Goal: Task Accomplishment & Management: Manage account settings

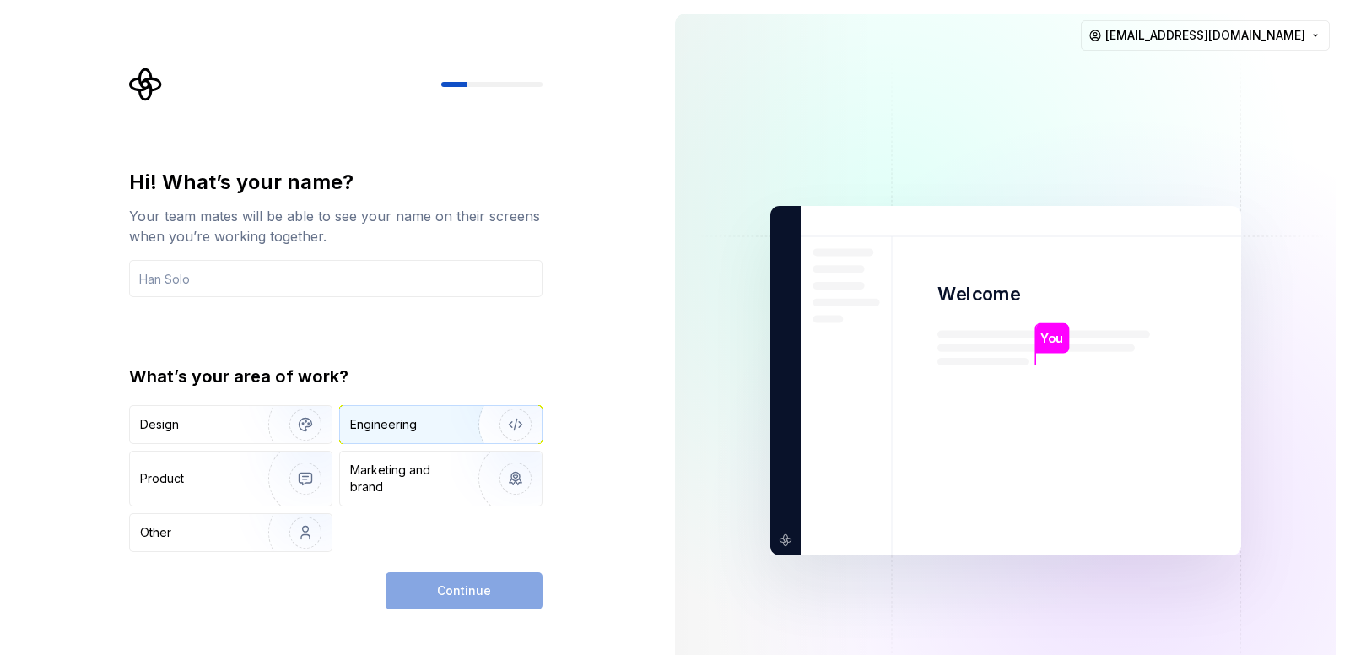
click at [374, 427] on div "Engineering" at bounding box center [383, 424] width 67 height 17
click at [265, 279] on input "text" at bounding box center [336, 278] width 414 height 37
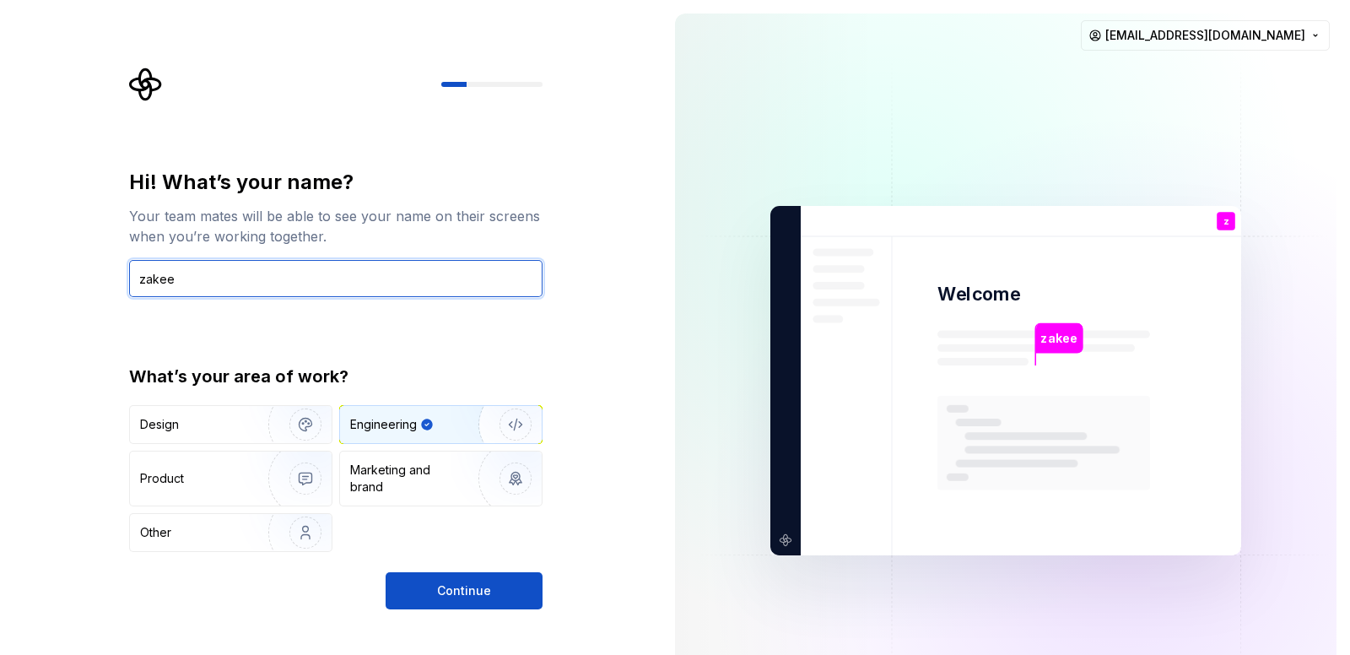
type input "zakee"
click at [494, 609] on div "Hi! What’s your name? Your team mates will be able to see your name on their sc…" at bounding box center [331, 380] width 662 height 761
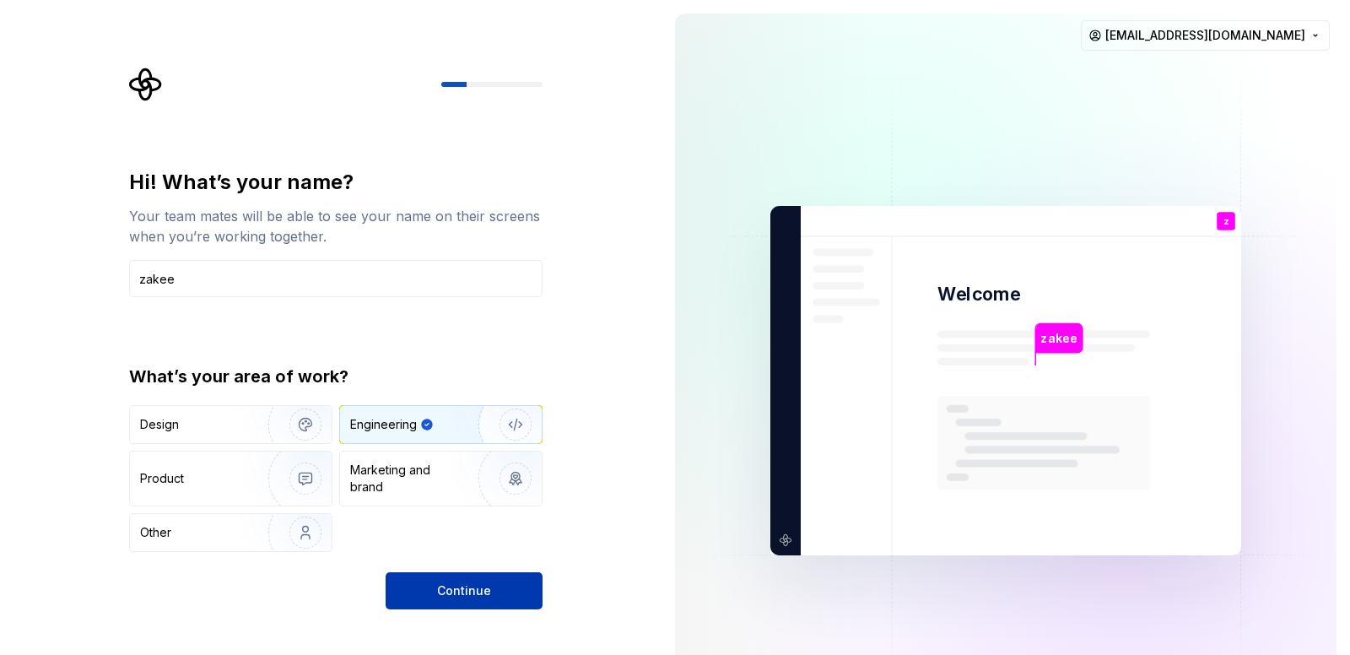
click at [471, 592] on span "Continue" at bounding box center [464, 590] width 54 height 17
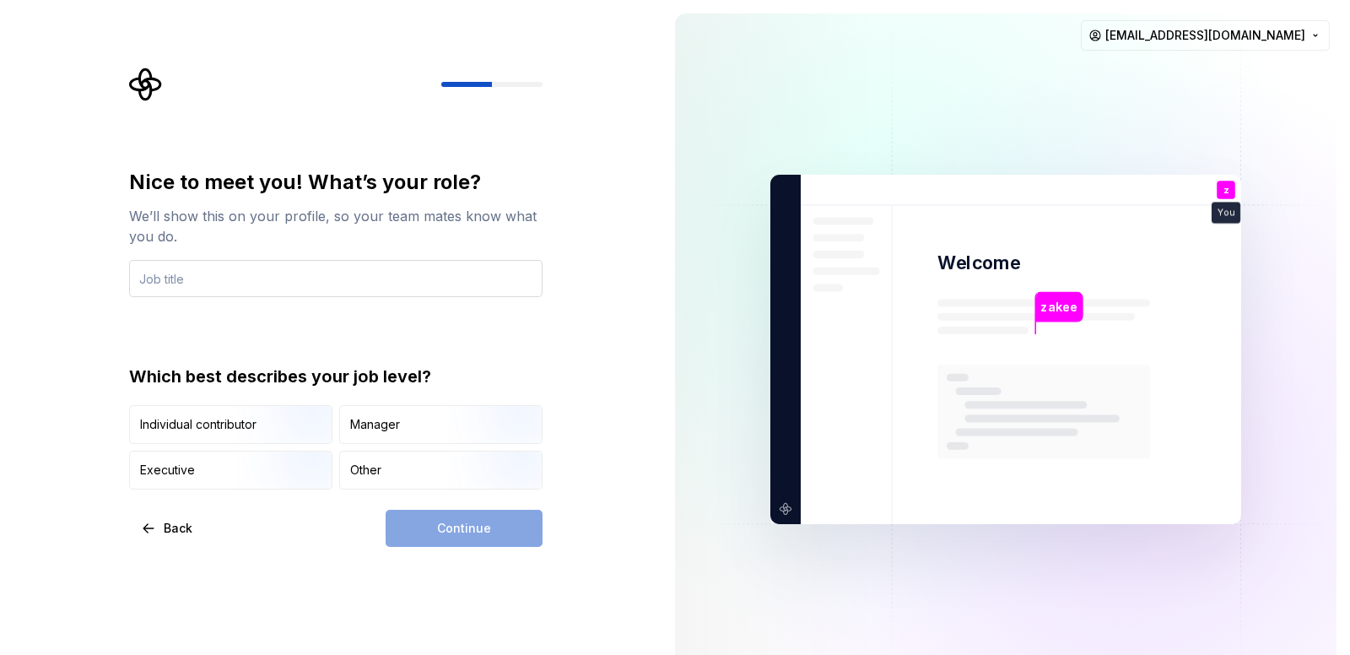
click at [251, 275] on input "text" at bounding box center [336, 278] width 414 height 37
type input "vm"
click at [406, 432] on div "Manager" at bounding box center [441, 424] width 202 height 37
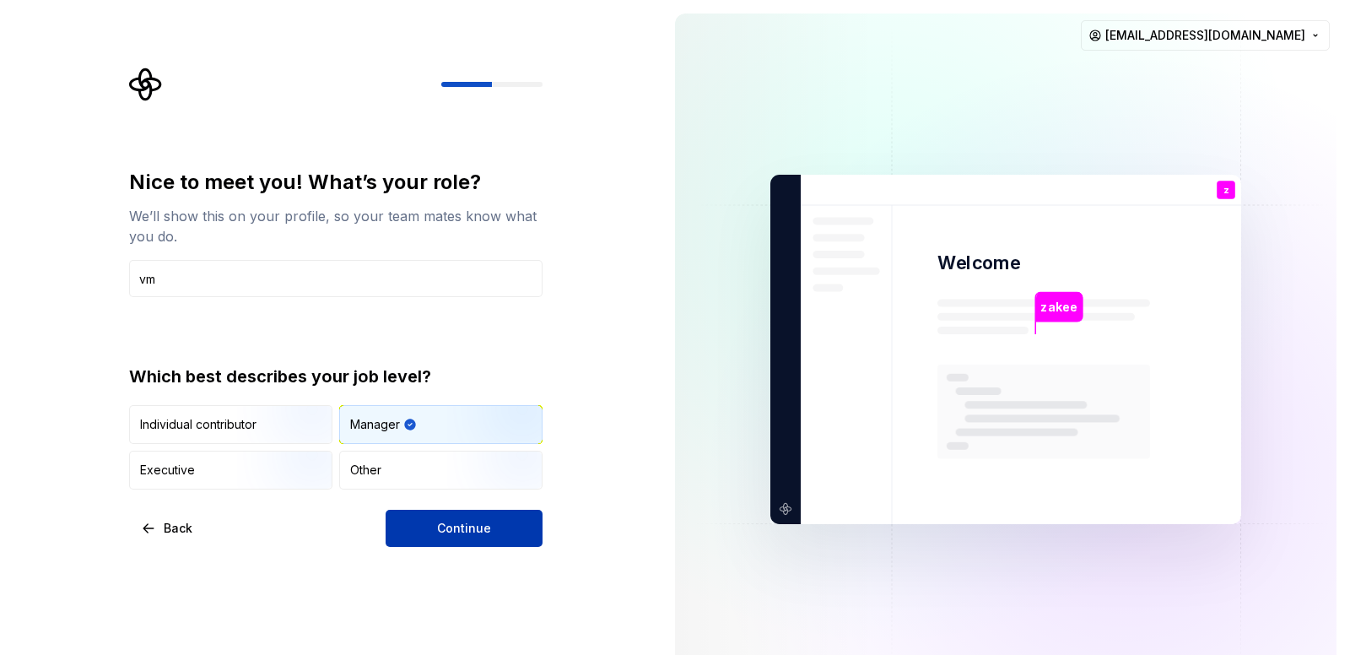
click at [466, 538] on button "Continue" at bounding box center [464, 528] width 157 height 37
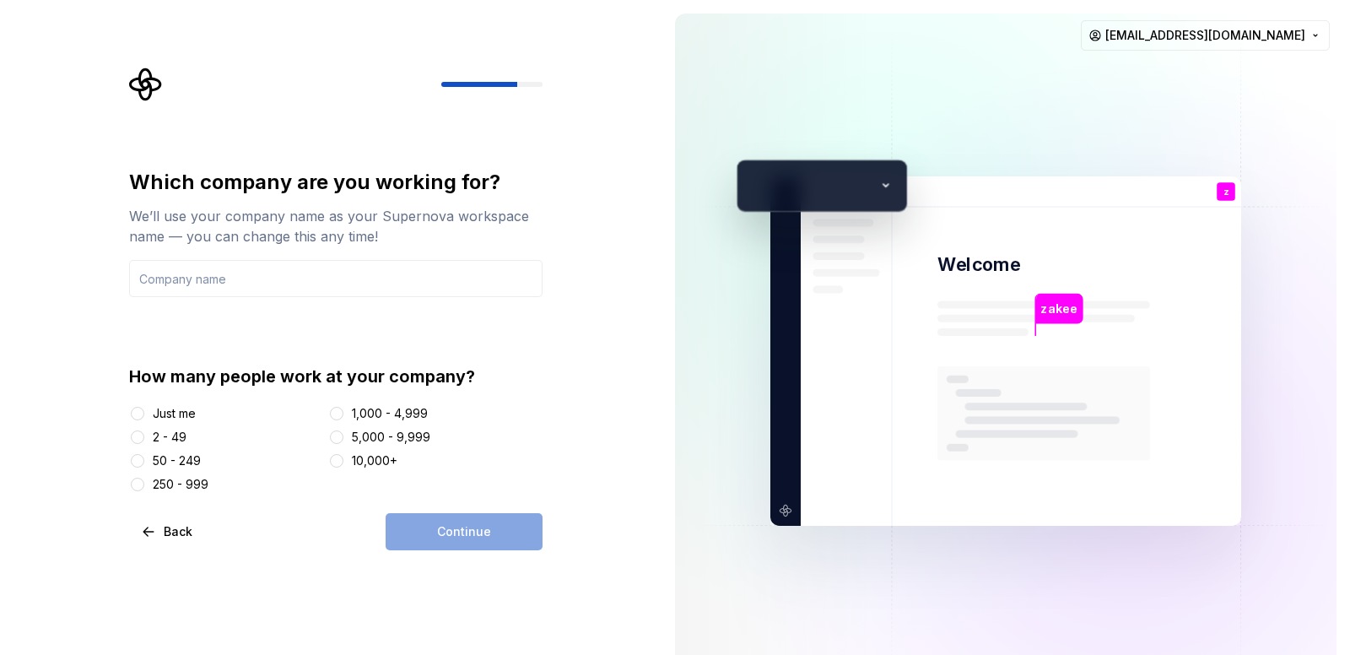
click at [154, 414] on div "Just me" at bounding box center [174, 413] width 43 height 17
click at [144, 414] on button "Just me" at bounding box center [138, 414] width 14 height 14
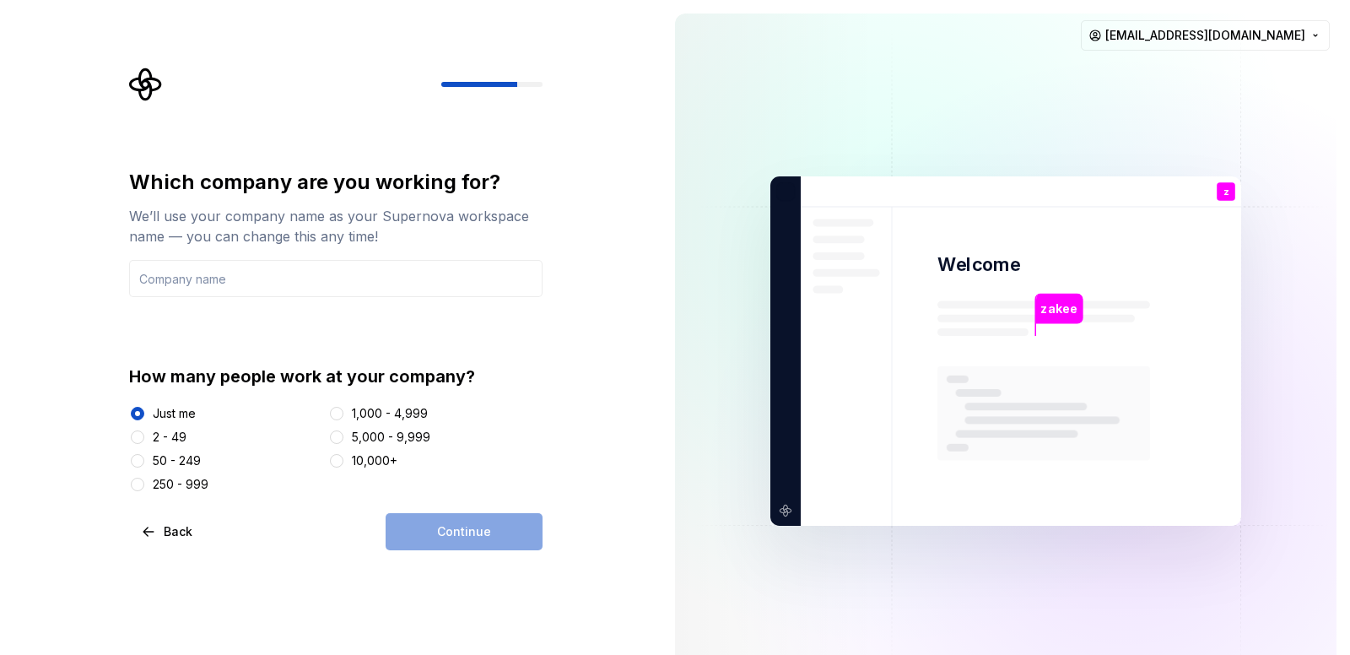
click at [176, 433] on div "2 - 49" at bounding box center [170, 437] width 34 height 17
click at [144, 433] on button "2 - 49" at bounding box center [138, 437] width 14 height 14
click at [441, 538] on div "Continue" at bounding box center [464, 531] width 157 height 37
drag, startPoint x: 215, startPoint y: 245, endPoint x: 216, endPoint y: 257, distance: 11.8
click at [215, 245] on div "We’ll use your company name as your Supernova workspace name — you can change t…" at bounding box center [336, 226] width 414 height 41
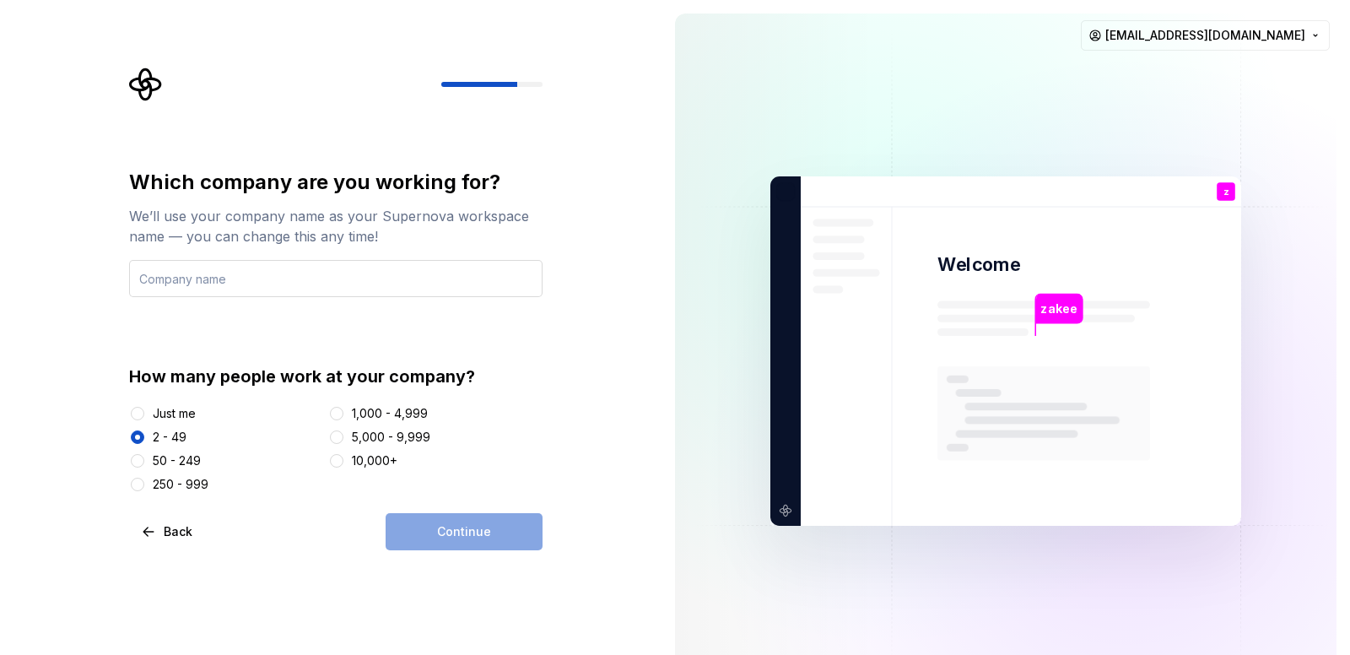
click at [230, 286] on input "text" at bounding box center [336, 278] width 414 height 37
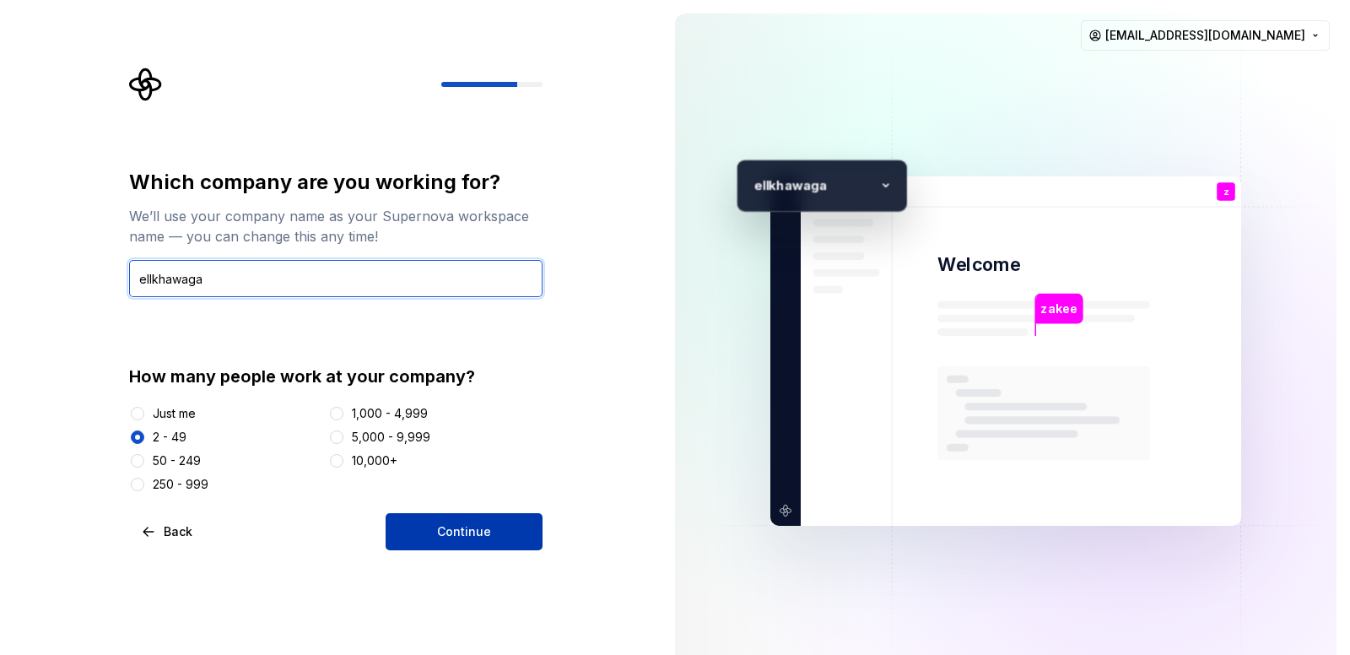
type input "ellkhawaga"
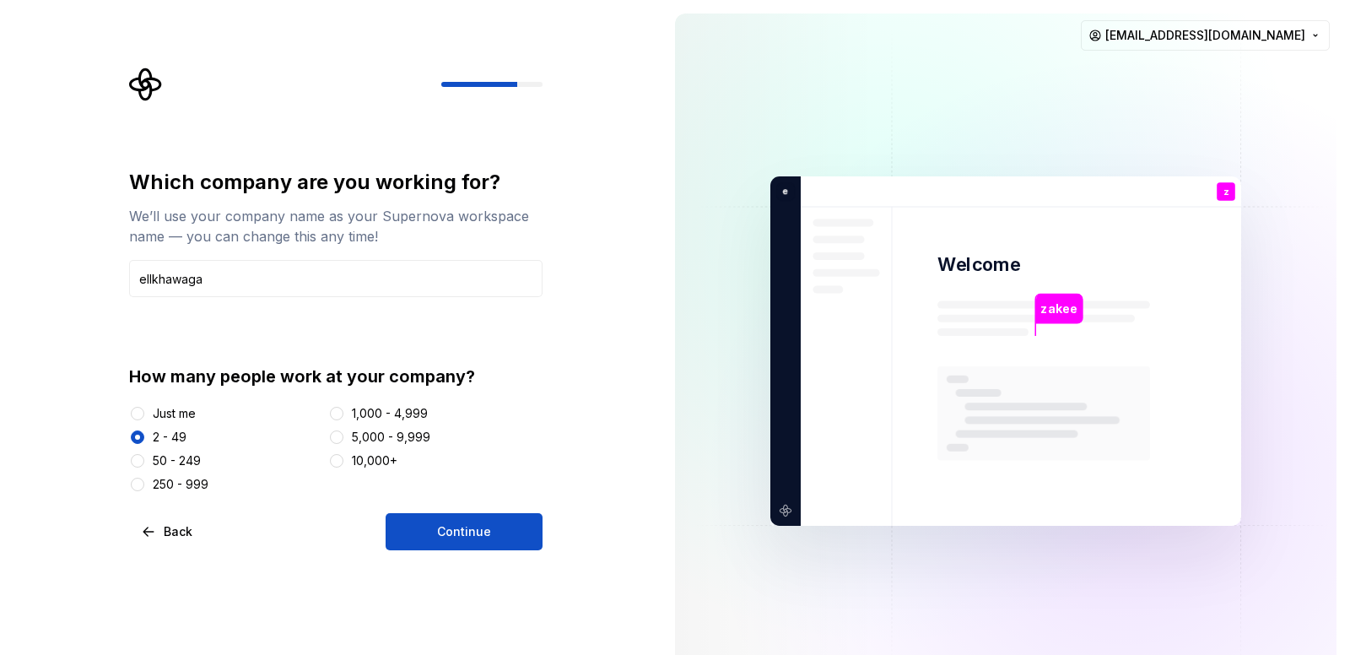
click at [436, 542] on button "Continue" at bounding box center [464, 531] width 157 height 37
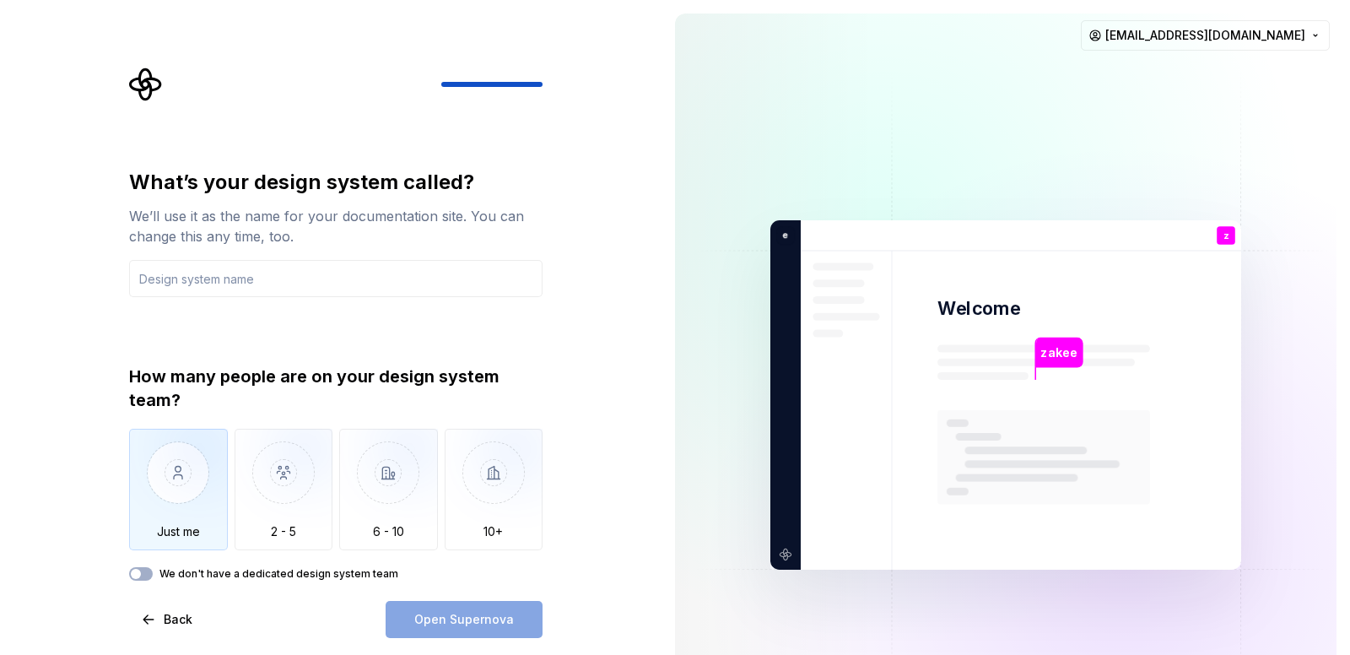
click at [195, 481] on img "button" at bounding box center [178, 485] width 99 height 113
click at [323, 289] on input "text" at bounding box center [336, 278] width 414 height 37
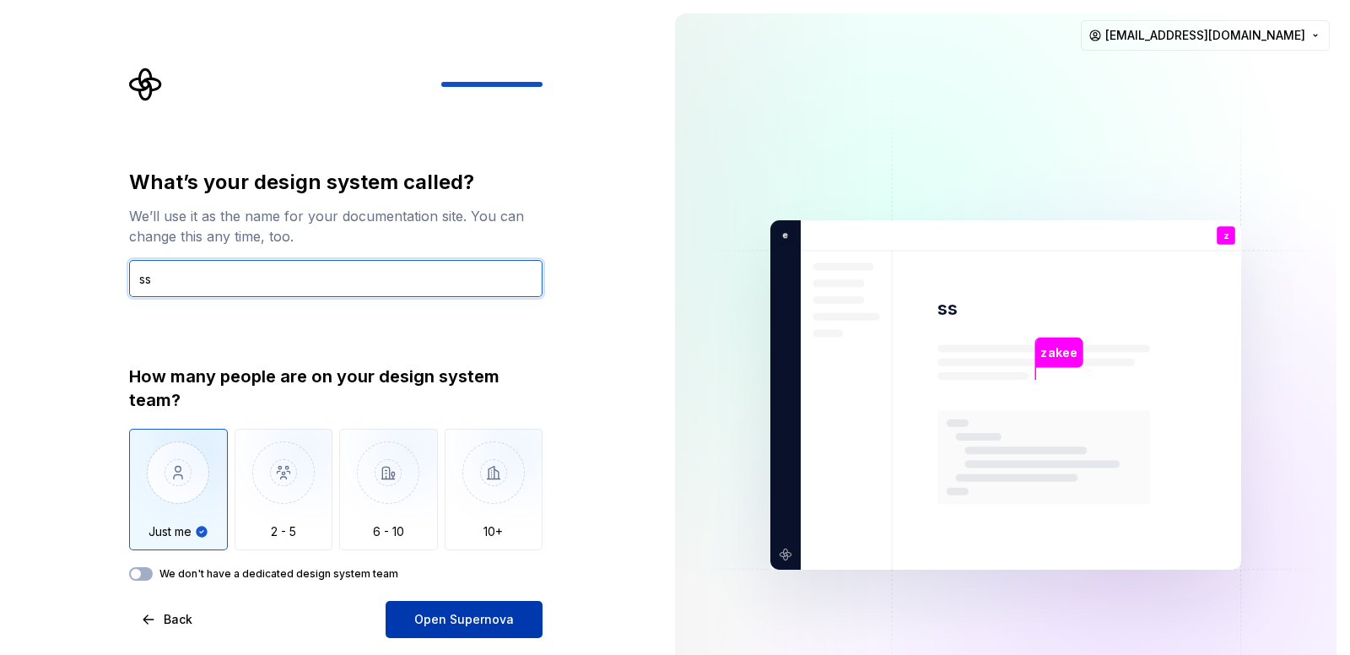
type input "ss"
click at [436, 615] on span "Open Supernova" at bounding box center [464, 619] width 100 height 17
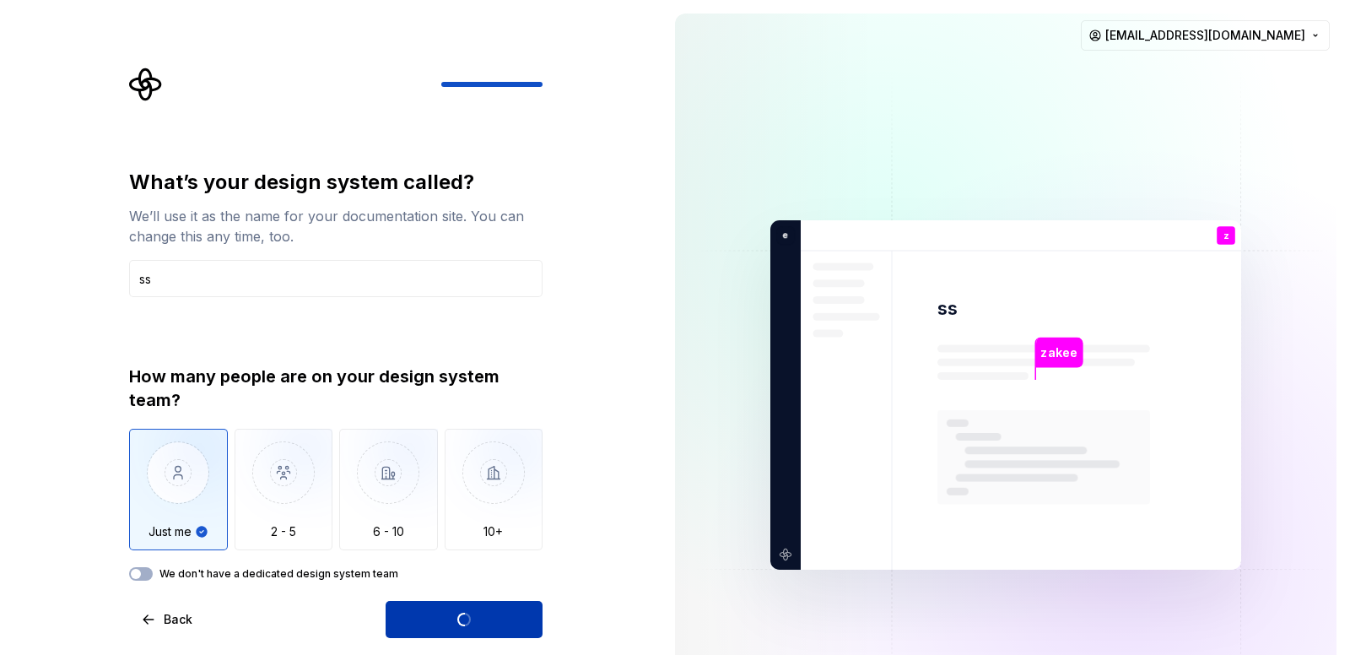
click at [436, 615] on div "Open Supernova" at bounding box center [464, 619] width 157 height 37
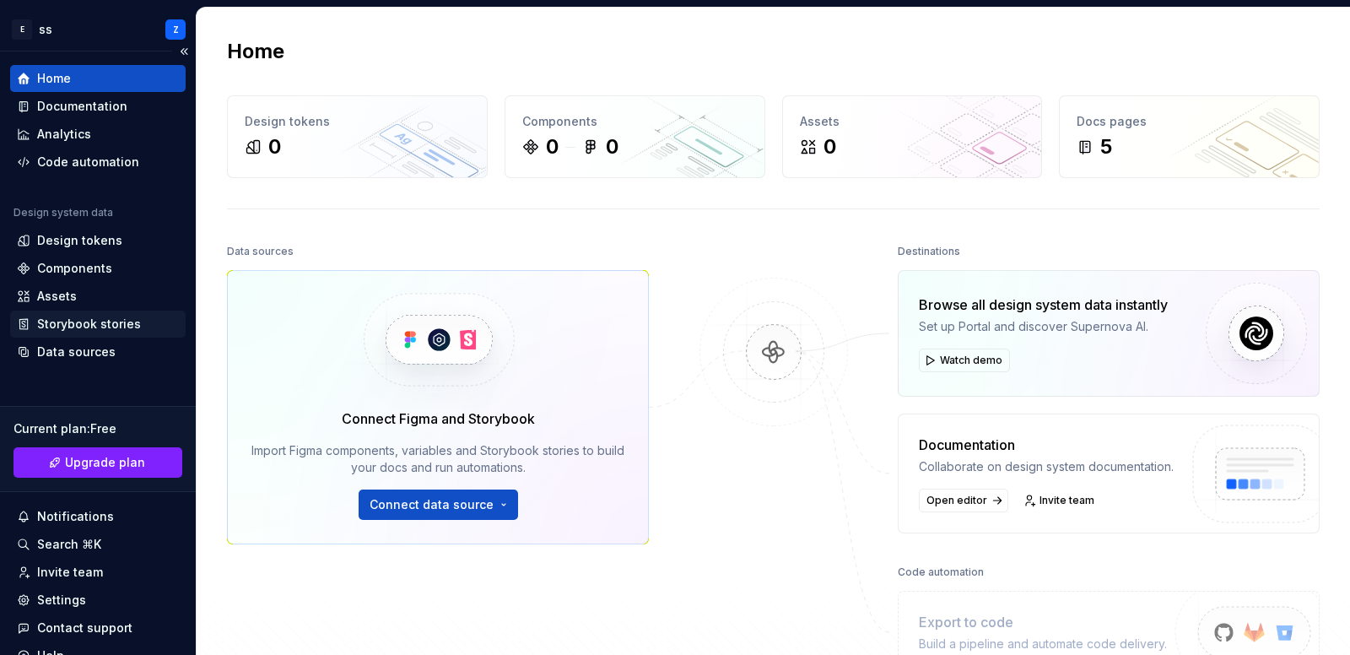
scroll to position [73, 0]
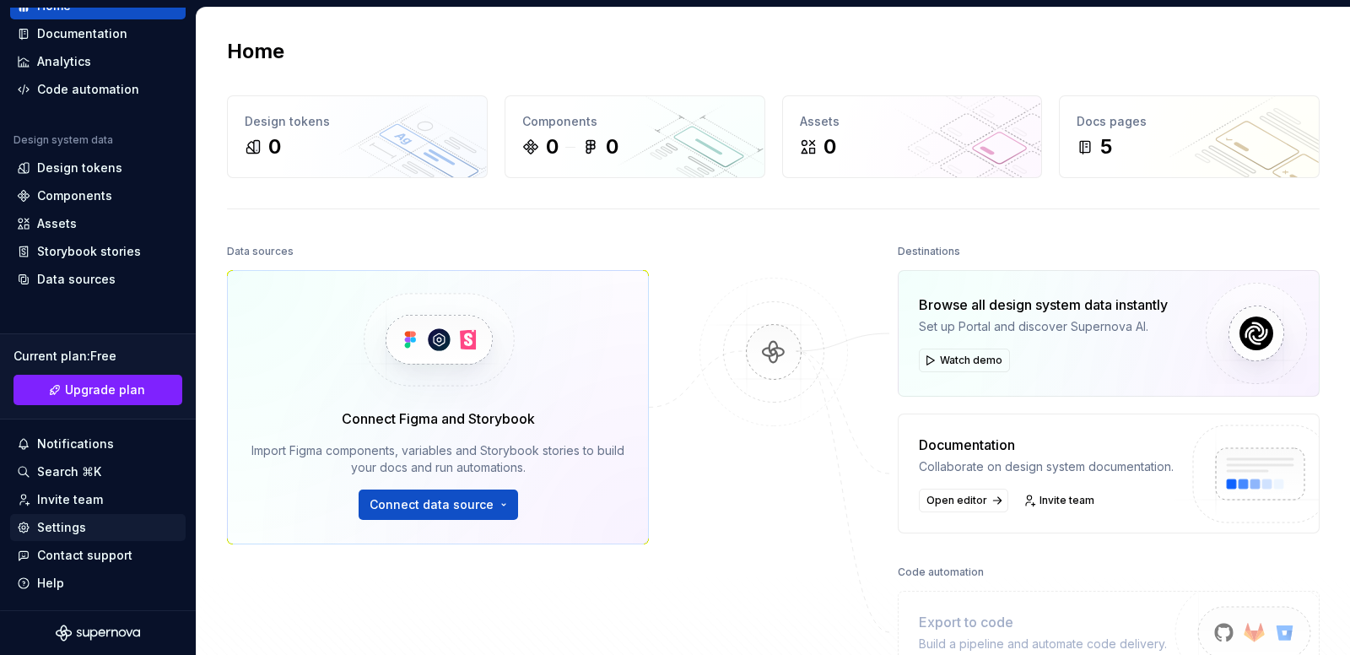
click at [84, 522] on div "Settings" at bounding box center [98, 527] width 162 height 17
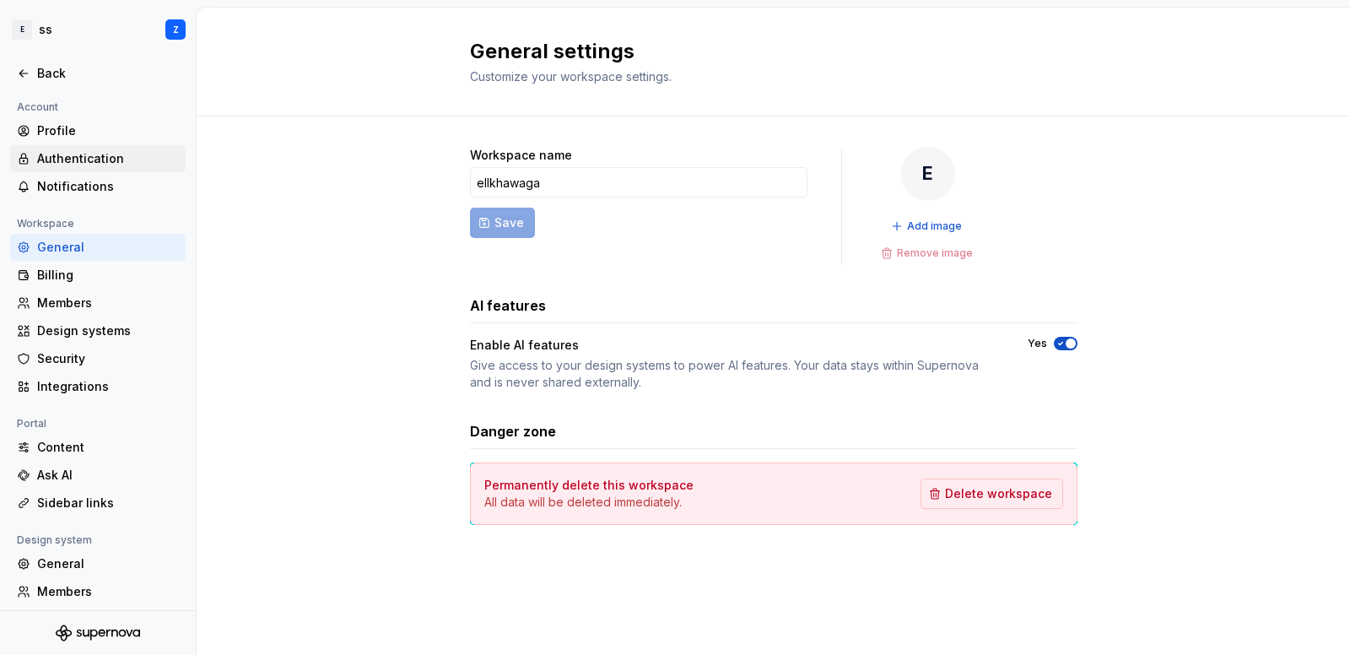
click at [64, 163] on div "Authentication" at bounding box center [108, 158] width 142 height 17
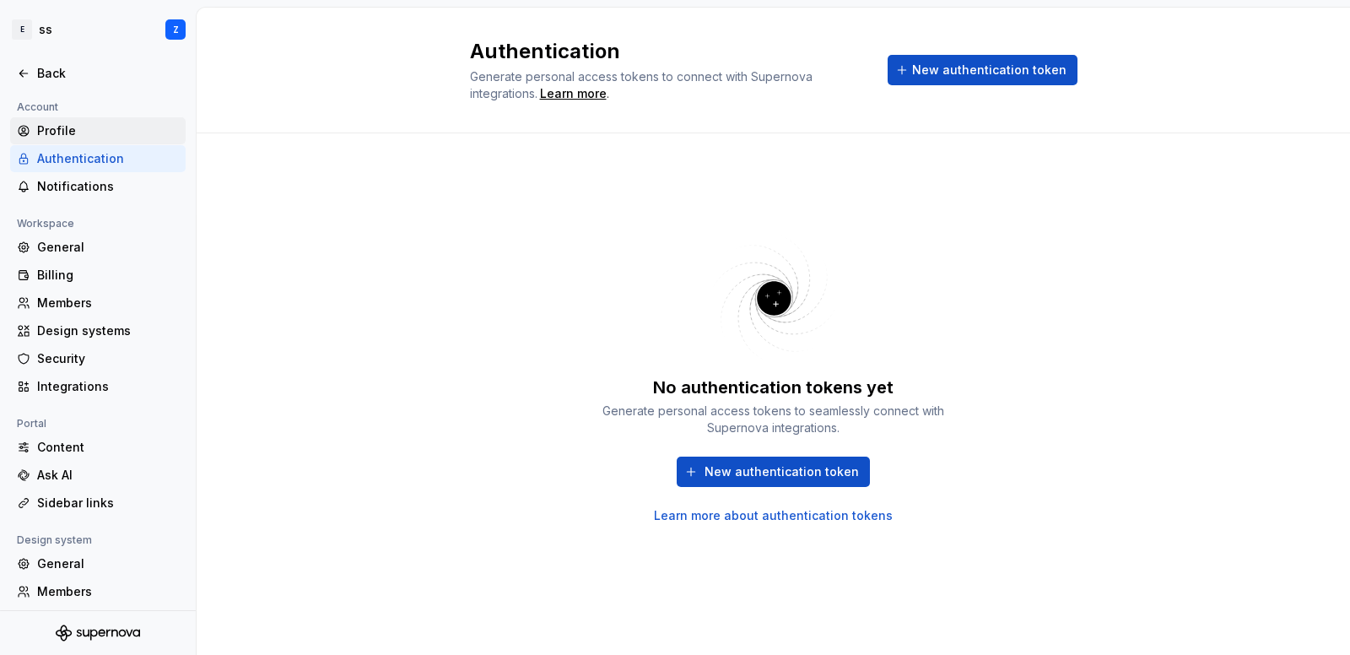
click at [62, 133] on div "Profile" at bounding box center [108, 130] width 142 height 17
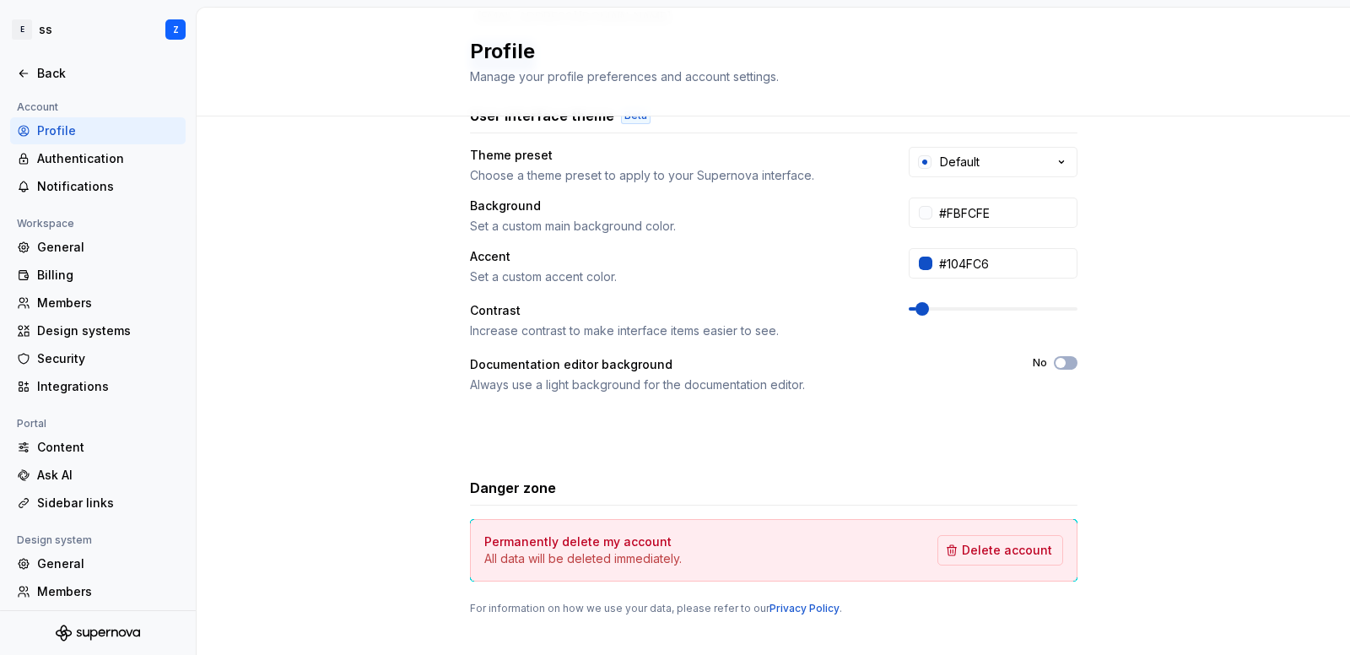
scroll to position [312, 0]
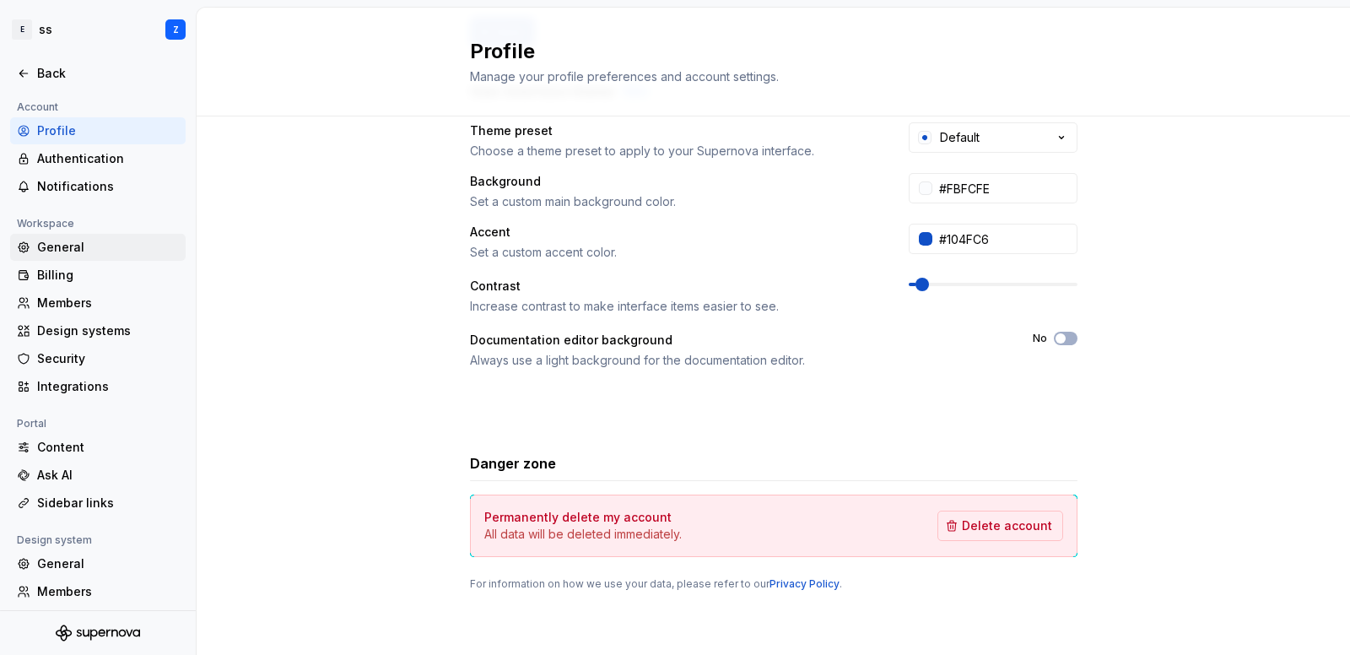
click at [50, 247] on div "General" at bounding box center [108, 247] width 142 height 17
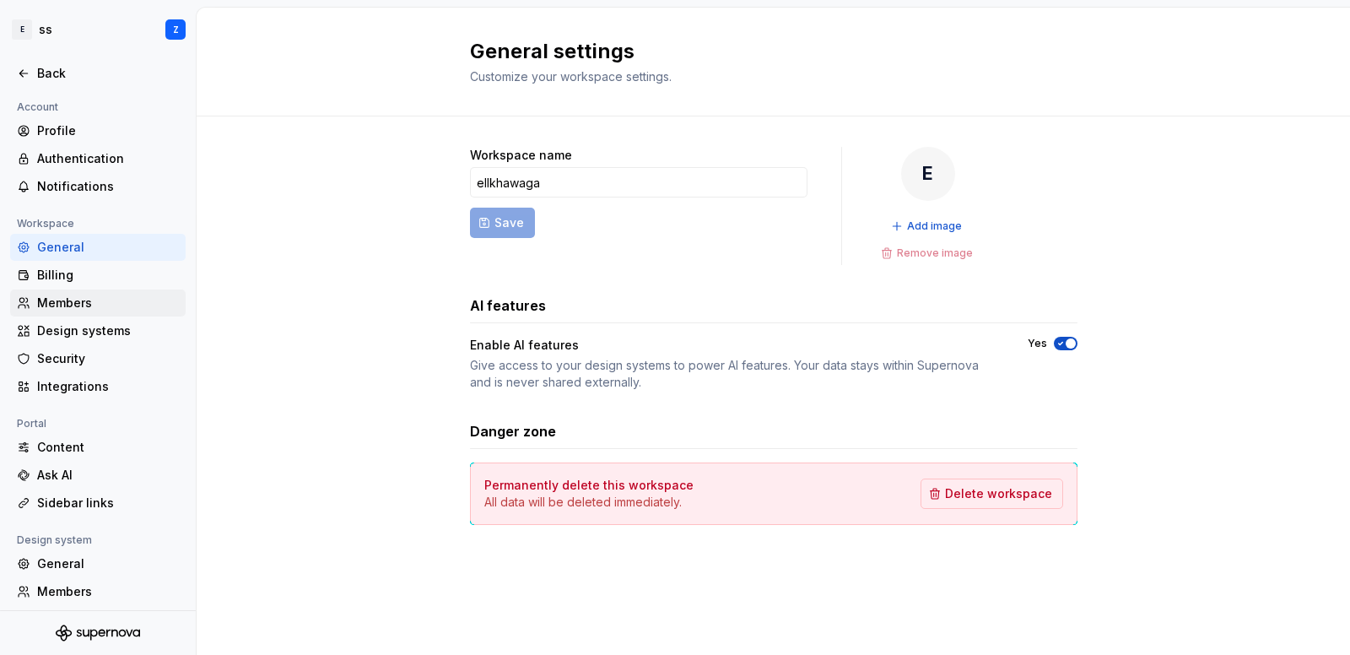
click at [76, 304] on div "Members" at bounding box center [108, 303] width 142 height 17
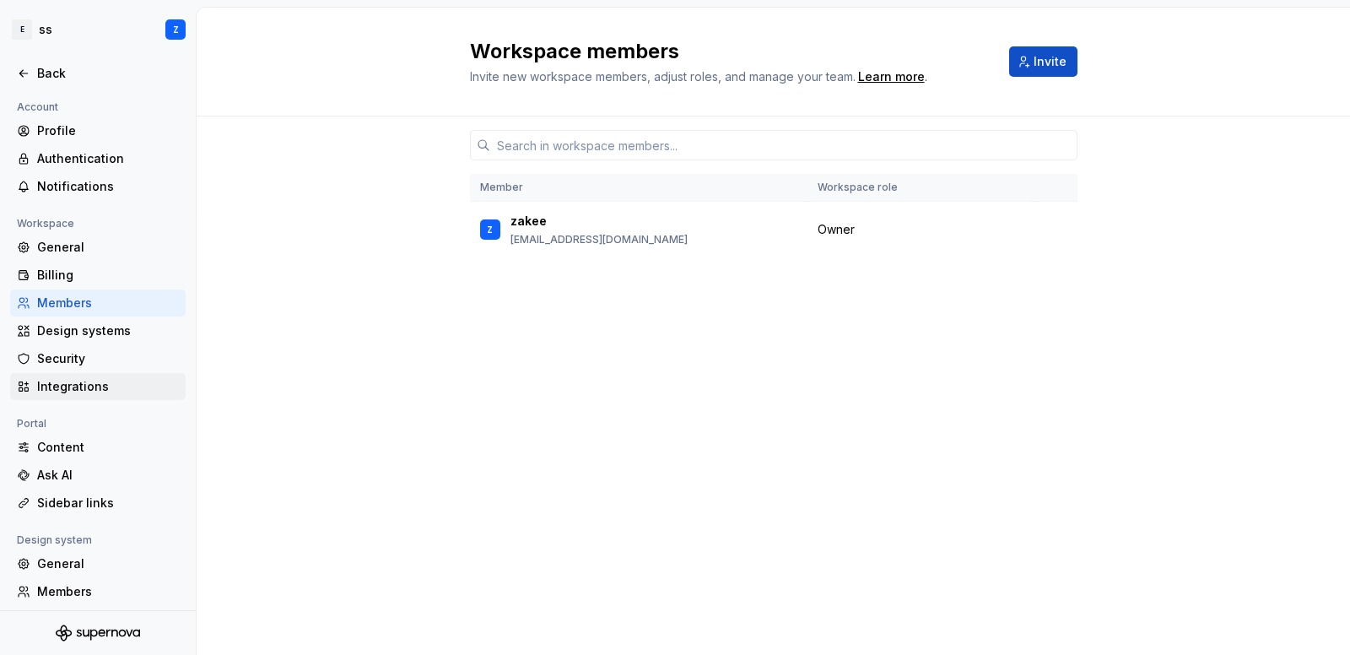
click at [67, 381] on div "Integrations" at bounding box center [108, 386] width 142 height 17
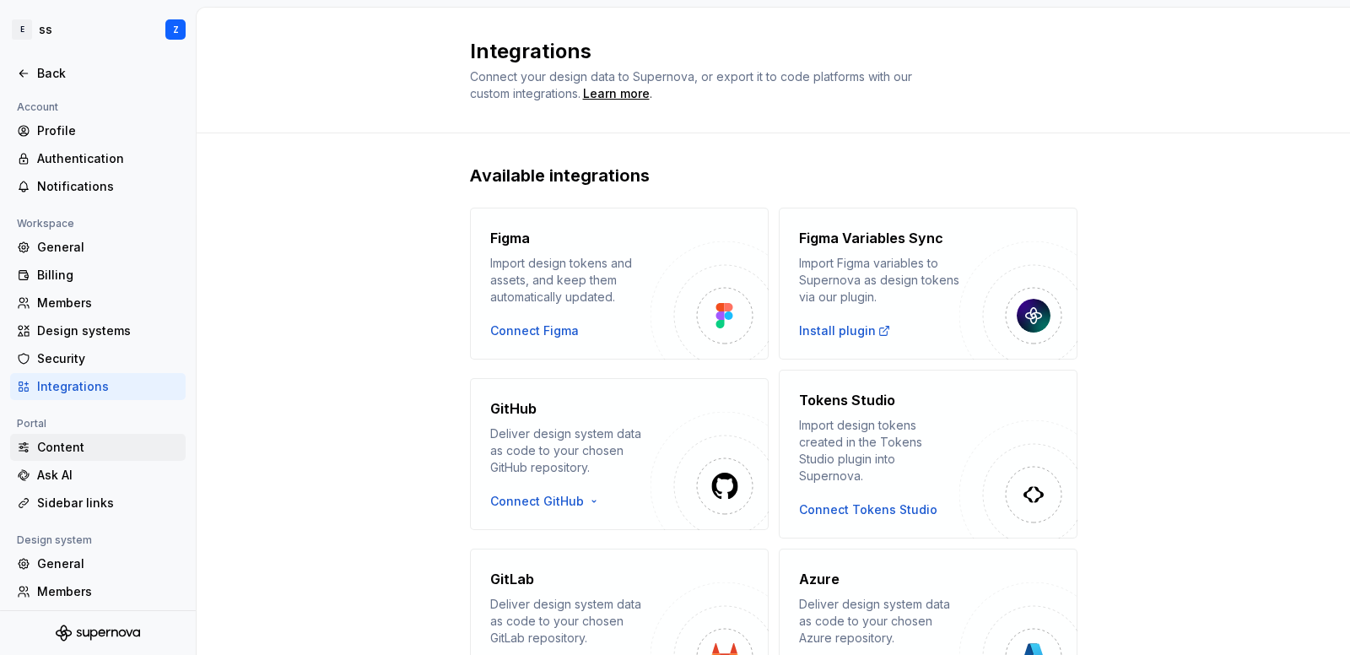
click at [59, 445] on div "Content" at bounding box center [108, 447] width 142 height 17
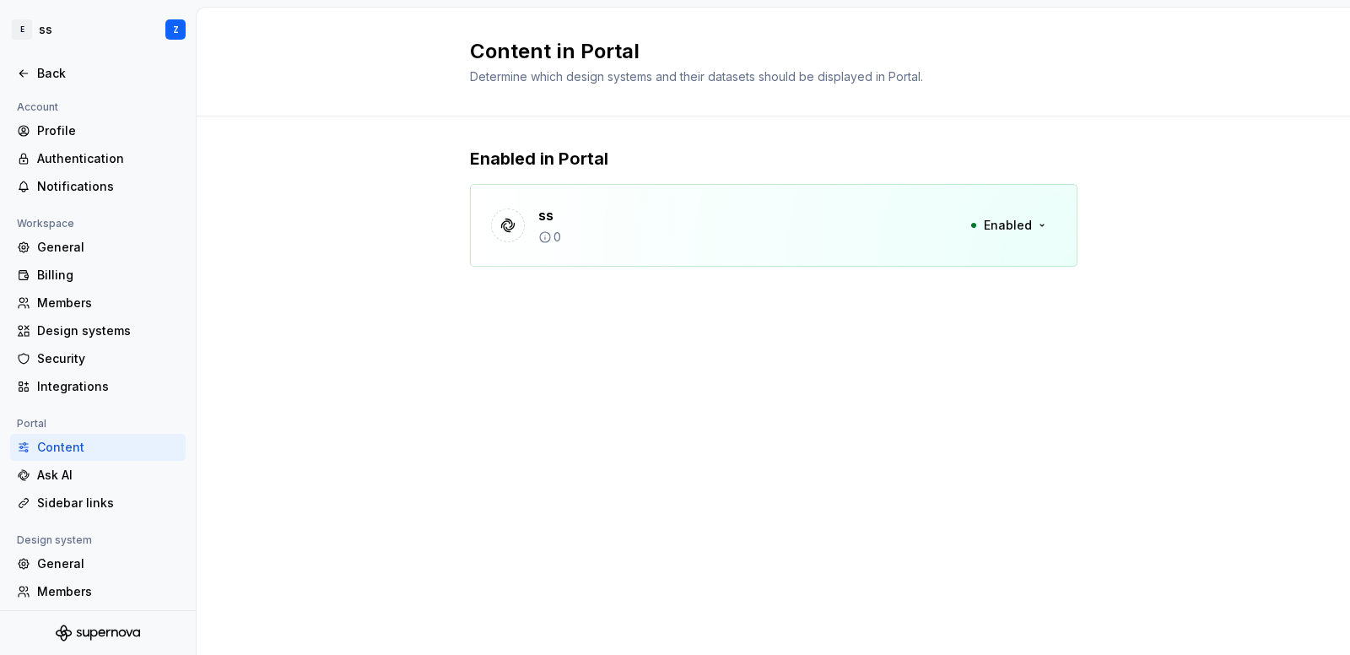
scroll to position [89, 0]
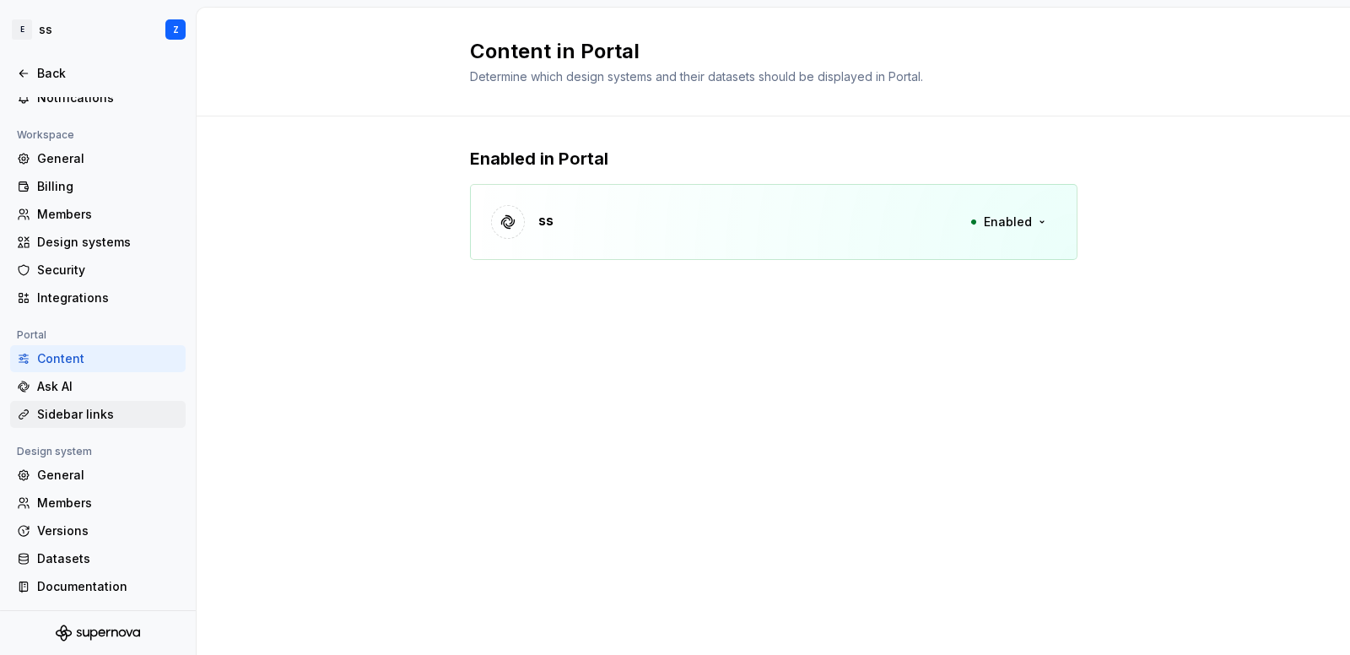
click at [69, 413] on div "Sidebar links" at bounding box center [108, 414] width 142 height 17
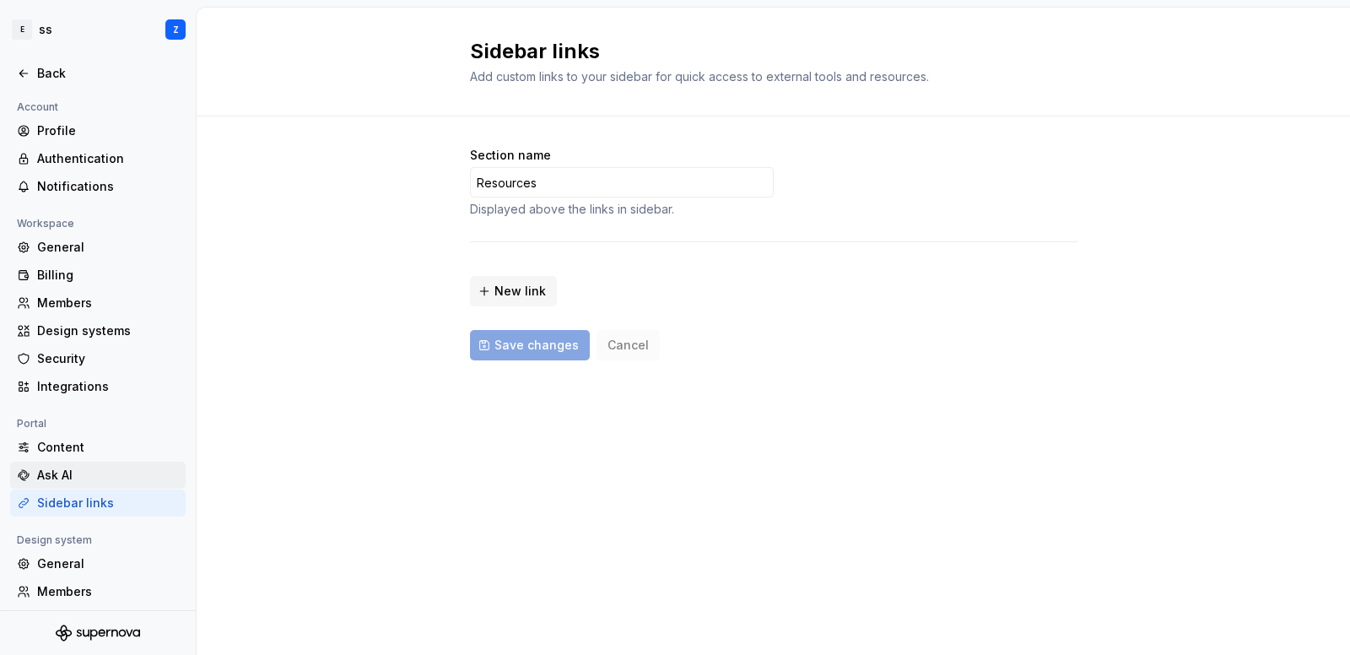
click at [63, 475] on div "Ask AI" at bounding box center [108, 475] width 142 height 17
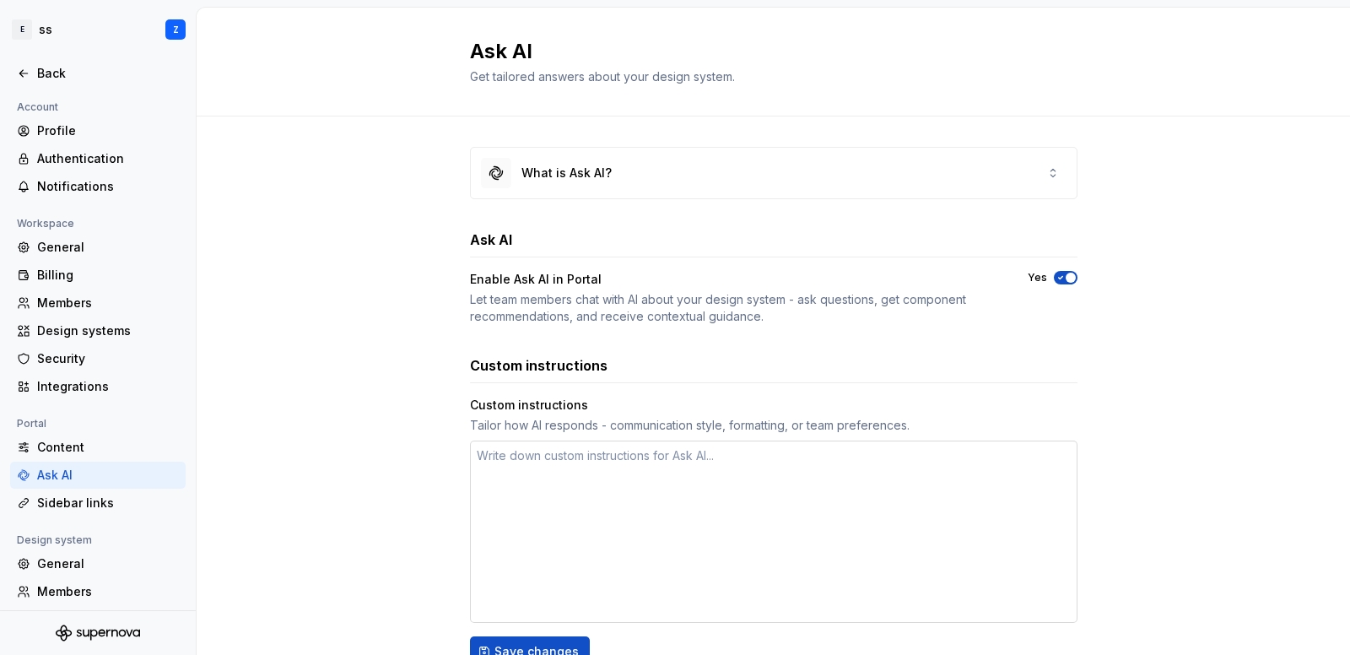
click at [530, 551] on textarea at bounding box center [774, 532] width 608 height 182
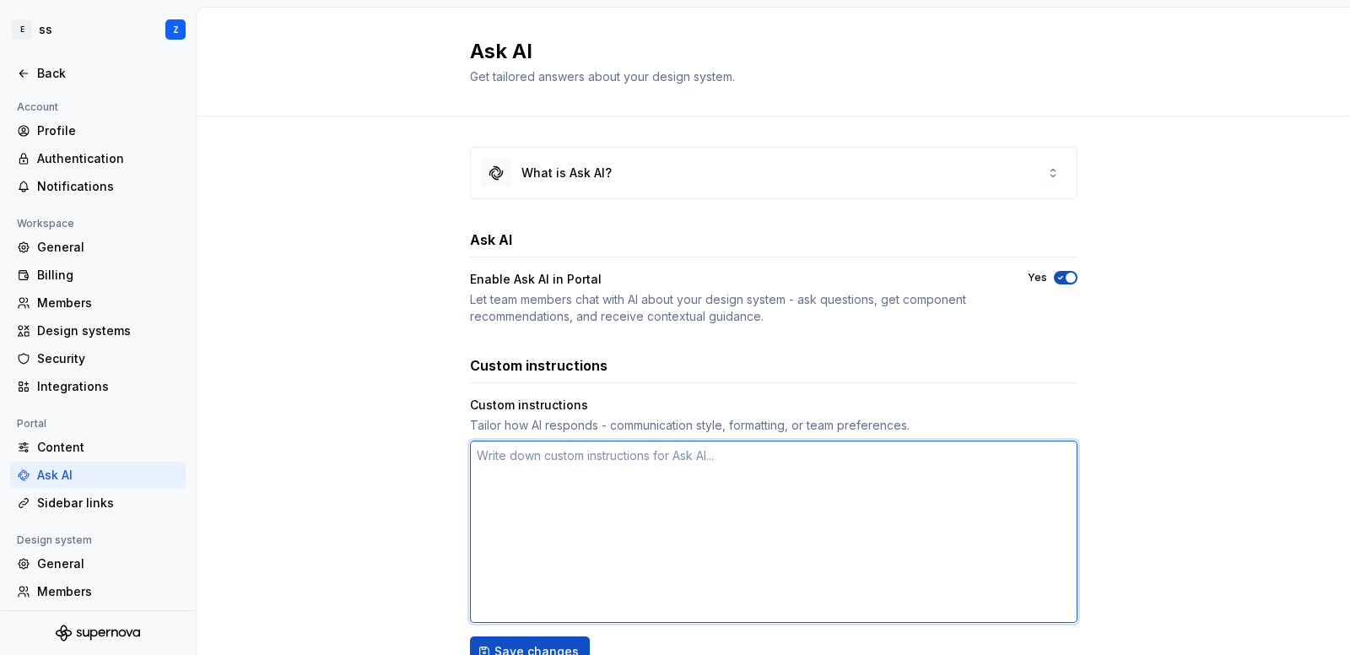
type textarea "*"
type textarea "w"
type textarea "*"
type textarea "wh"
type textarea "*"
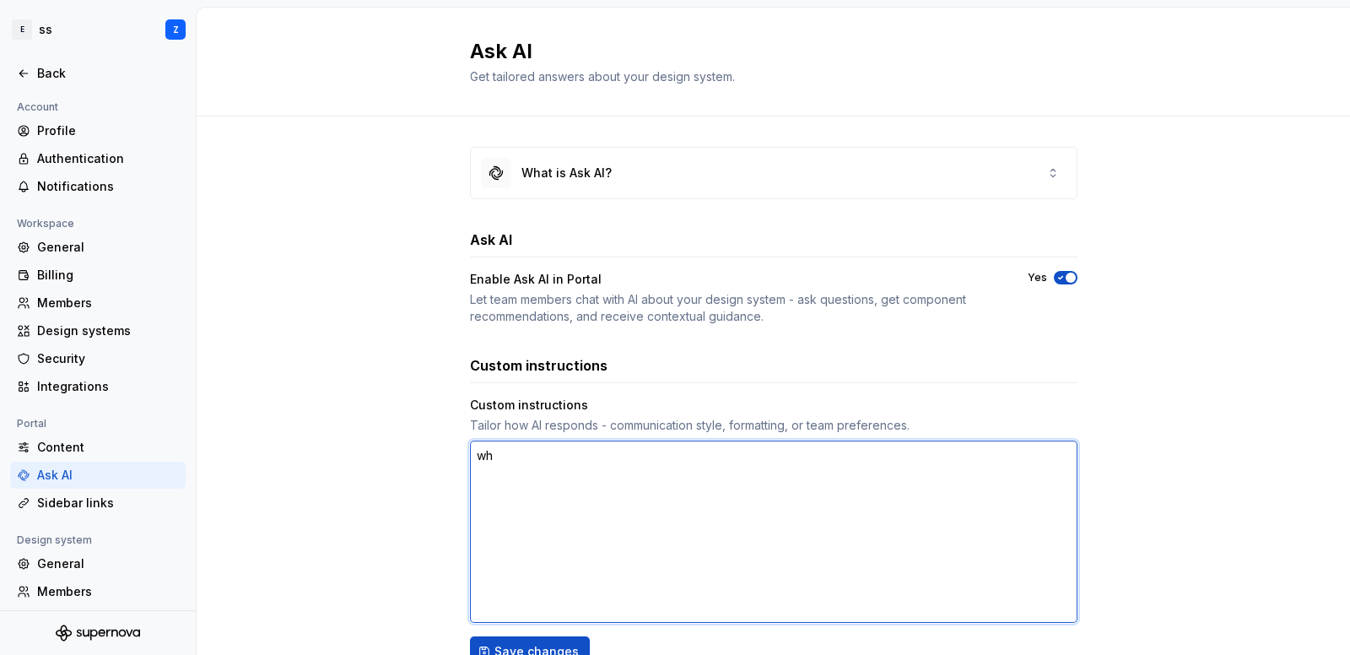
type textarea "whe"
type textarea "*"
type textarea "wher"
type textarea "*"
type textarea "wher"
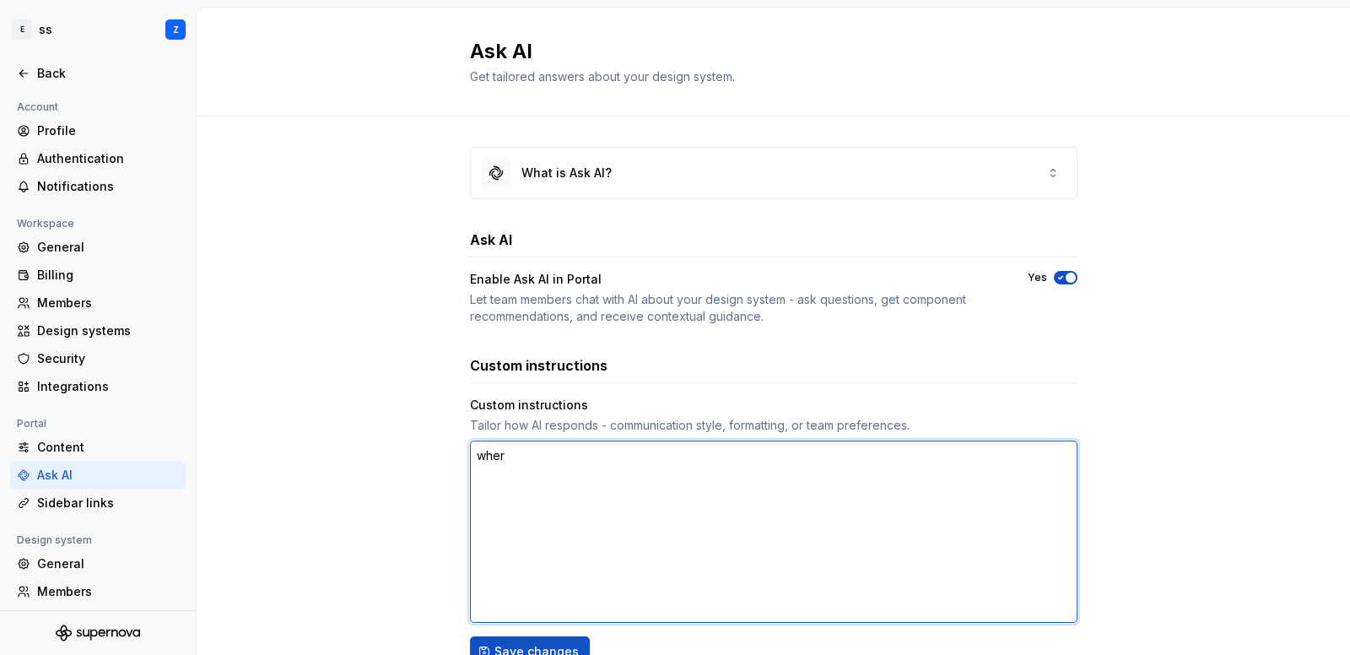
type textarea "*"
type textarea "wher"
type textarea "*"
type textarea "wher i"
type textarea "*"
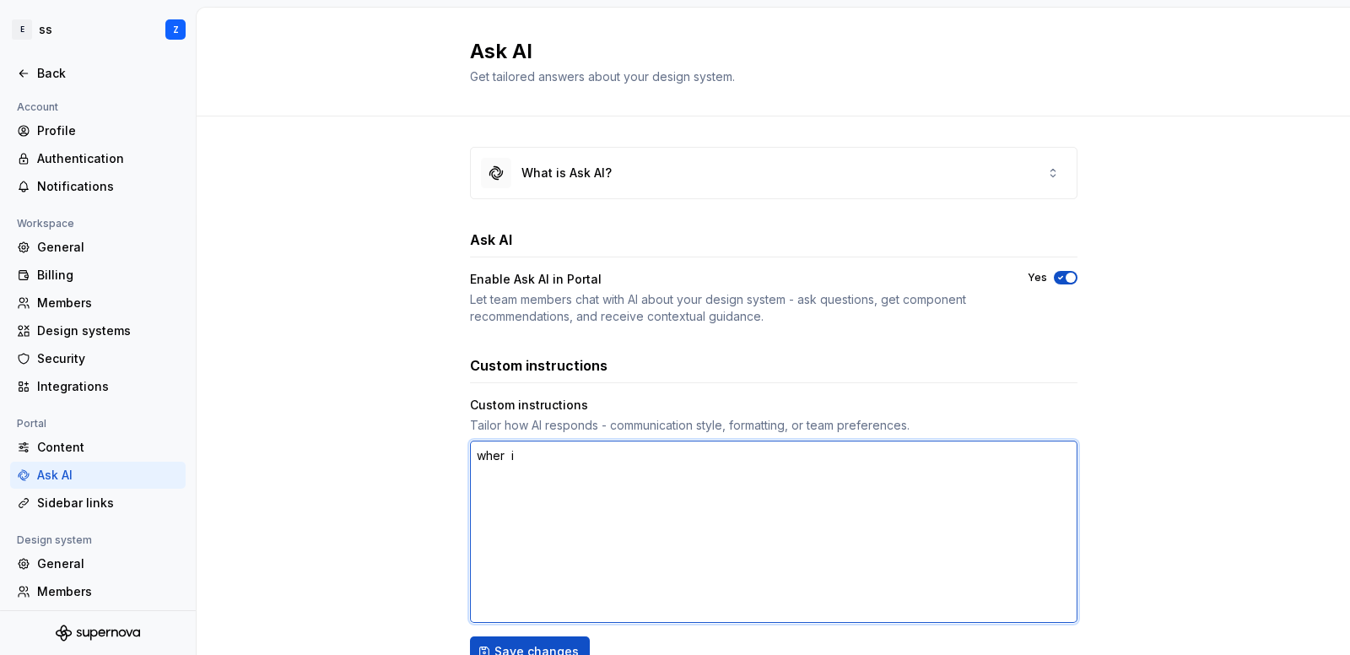
type textarea "wher is"
type textarea "*"
type textarea "wher is"
type textarea "*"
type textarea "wher is a"
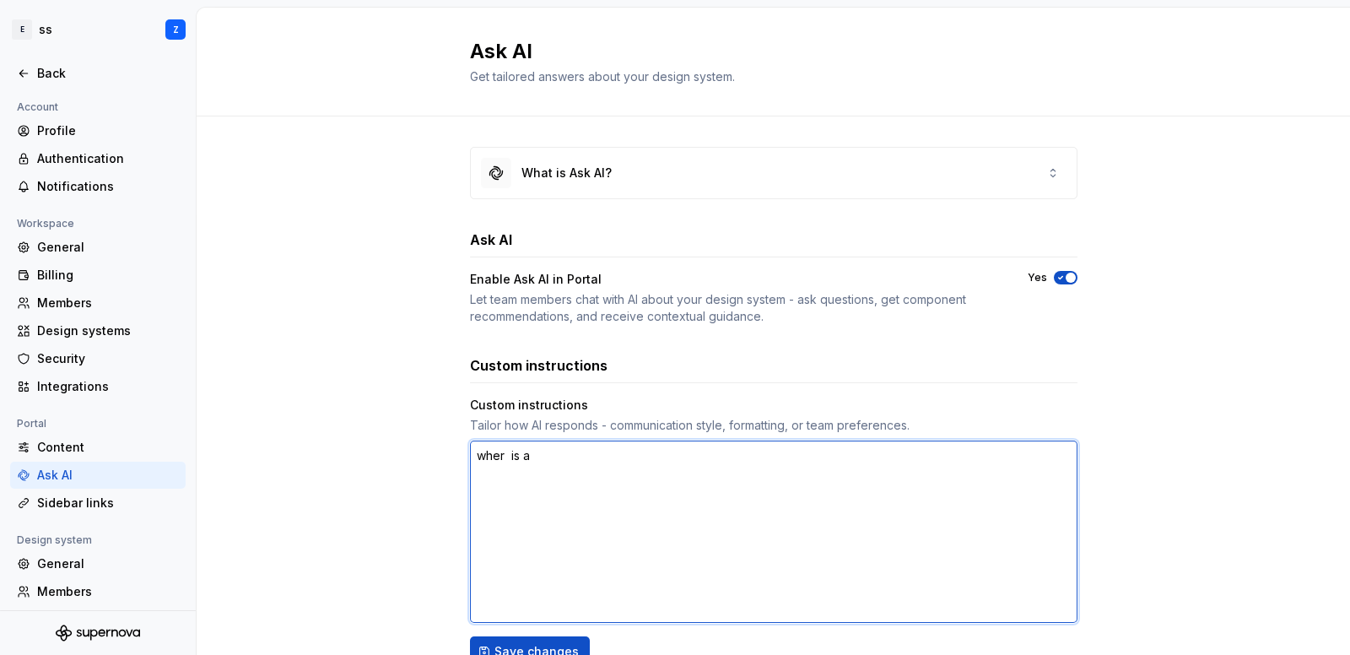
type textarea "*"
type textarea "wher is ap"
type textarea "*"
type textarea "wher is api"
type textarea "*"
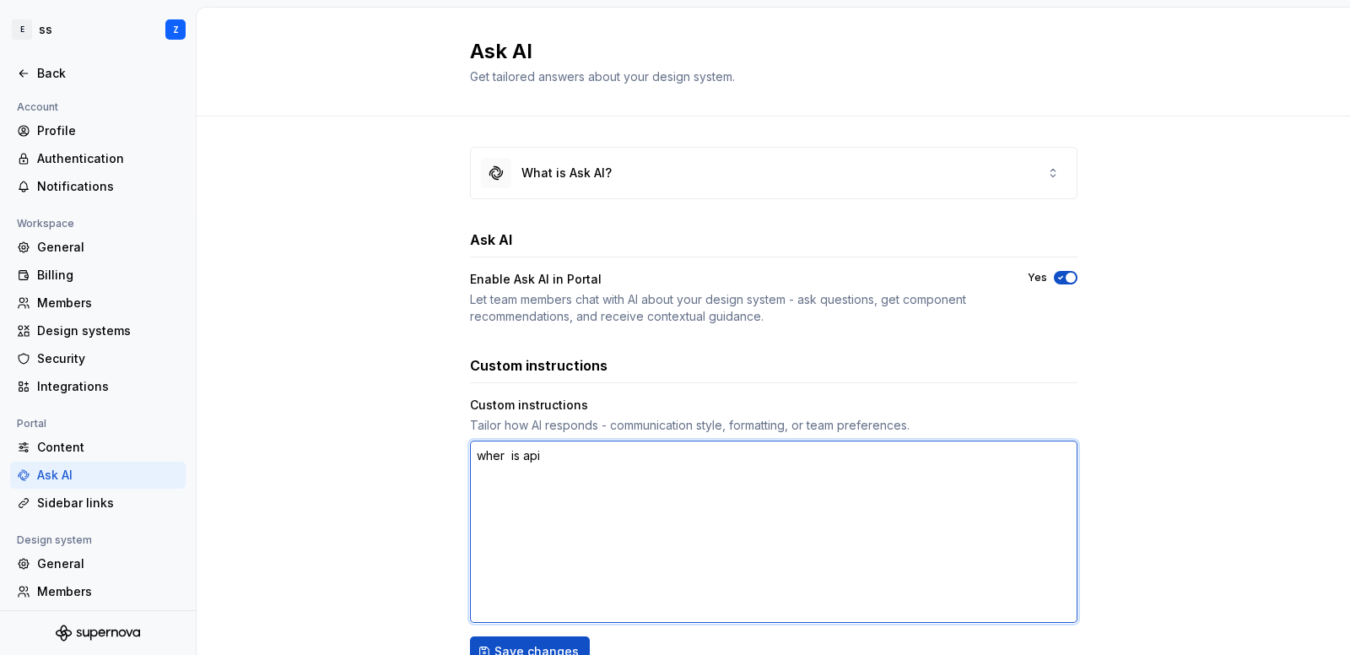
type textarea "wher is api"
type textarea "*"
type textarea "wher is api k"
type textarea "*"
type textarea "wher is api kys"
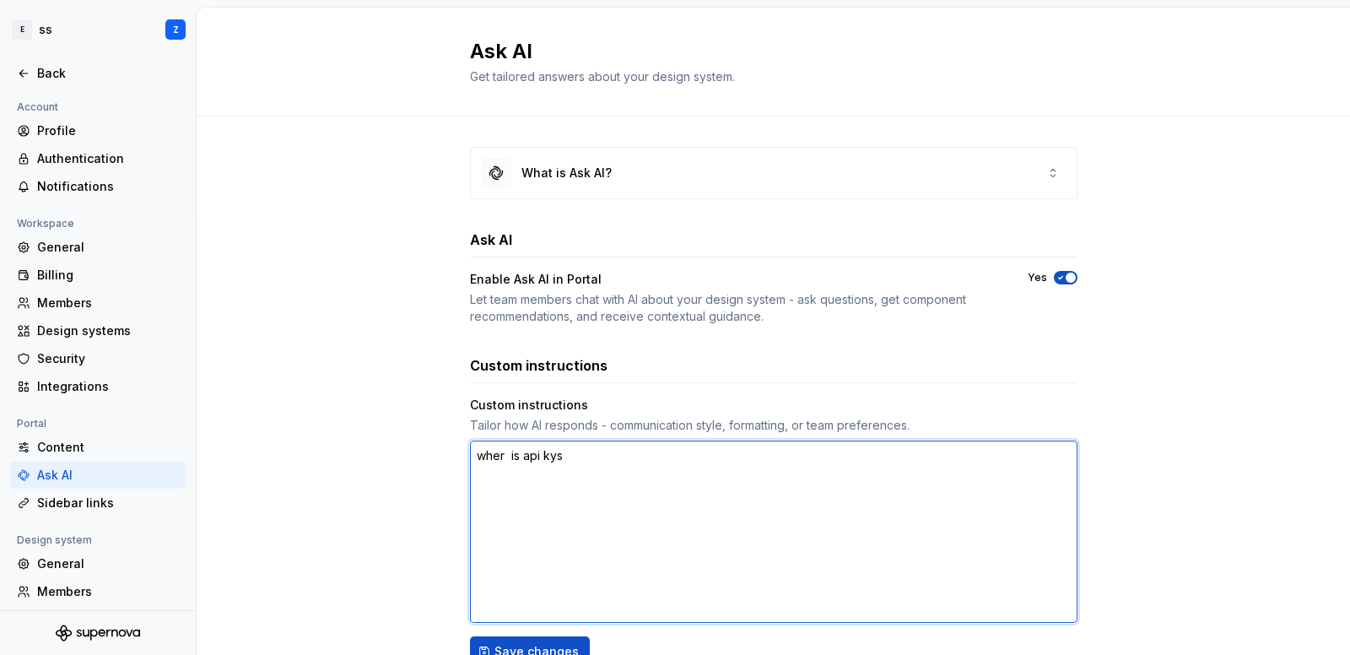
type textarea "*"
type textarea "wher is api kys"
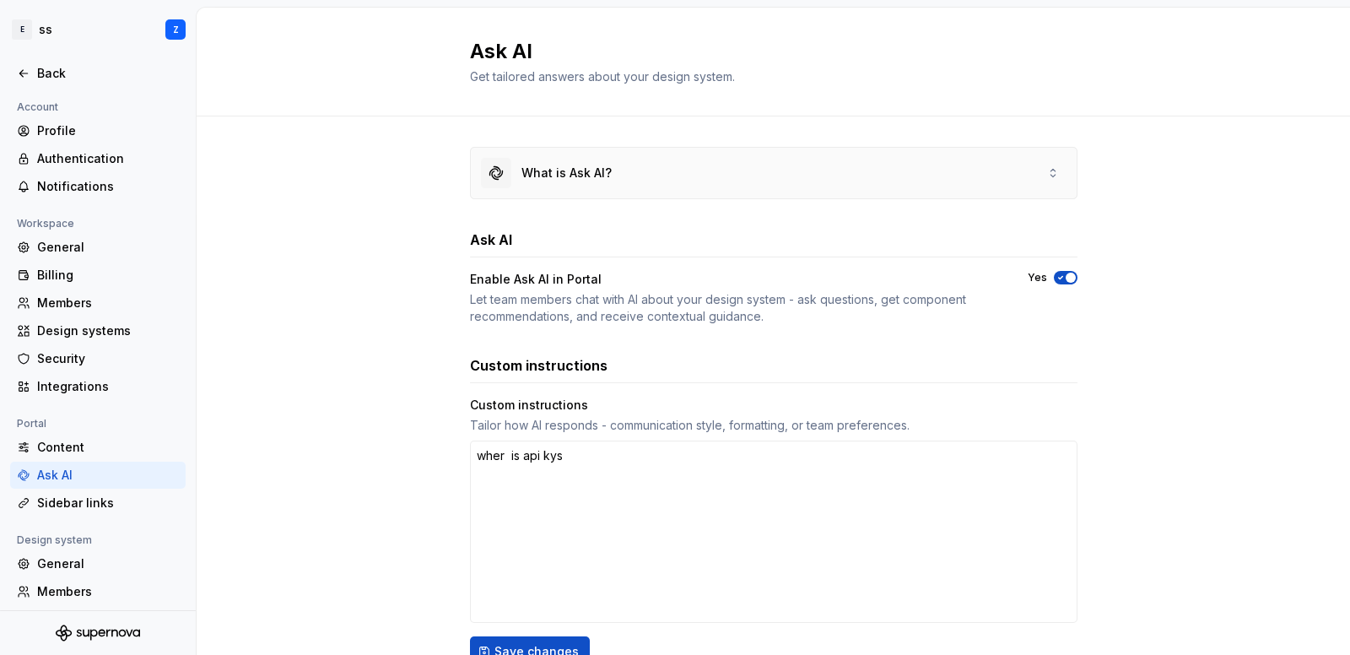
type textarea "*"
click at [578, 174] on div "What is Ask AI?" at bounding box center [567, 173] width 90 height 17
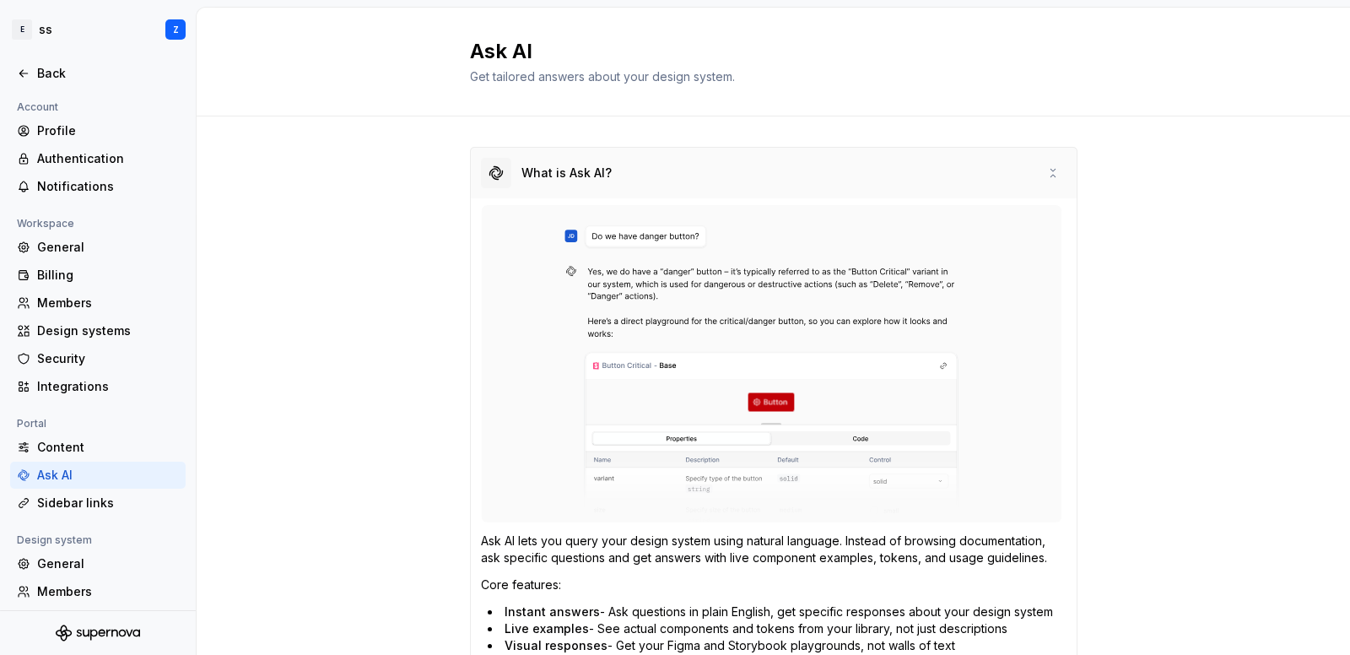
click at [578, 174] on div "What is Ask AI?" at bounding box center [567, 173] width 90 height 17
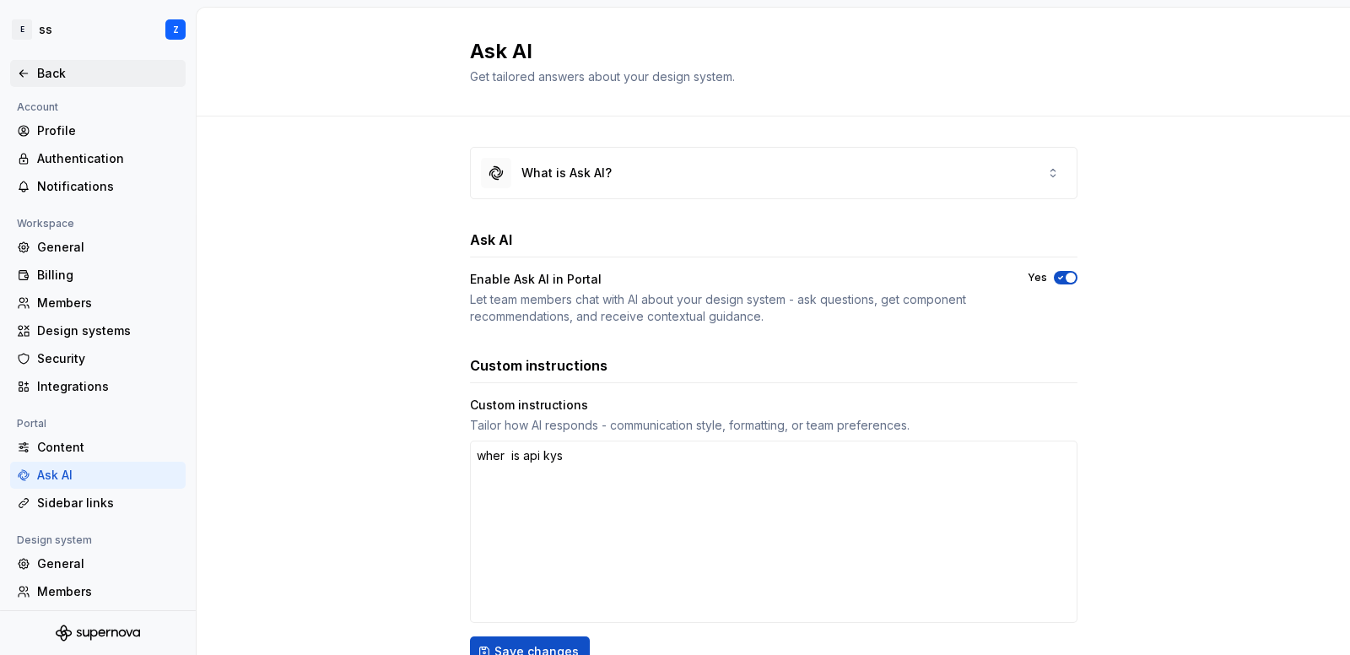
click at [66, 83] on div "Back" at bounding box center [98, 73] width 176 height 27
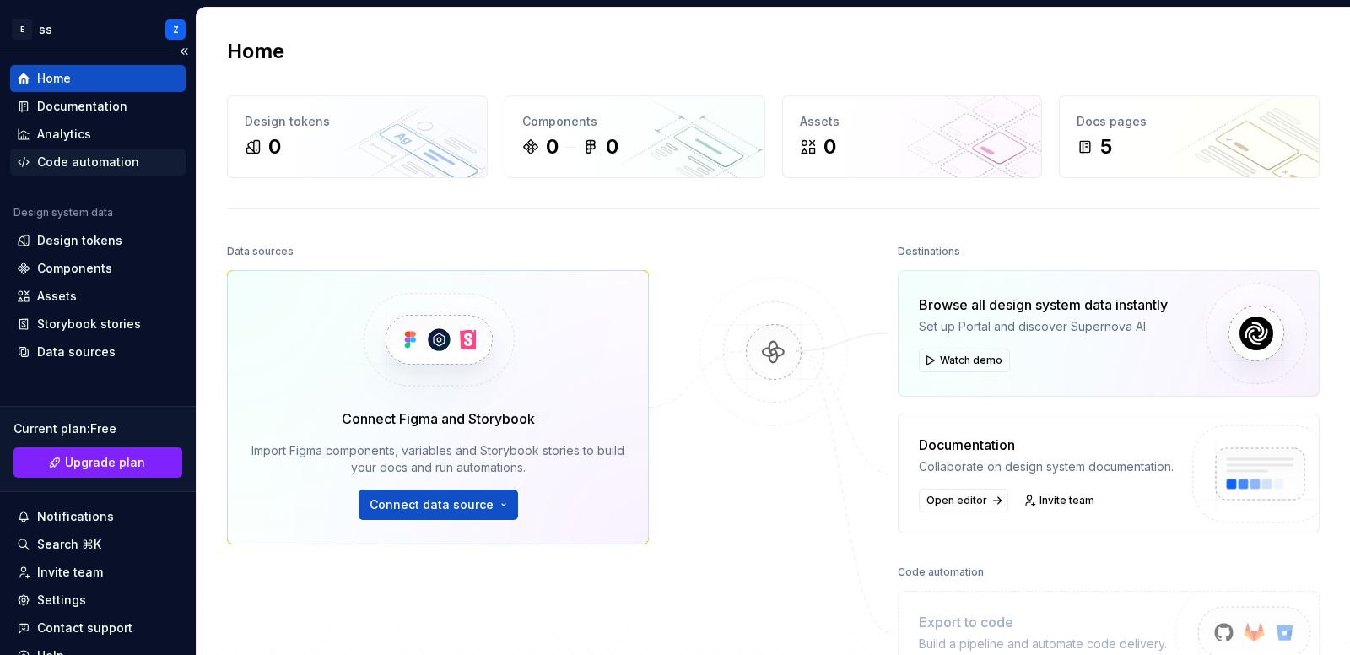
click at [121, 170] on div "Code automation" at bounding box center [98, 162] width 176 height 27
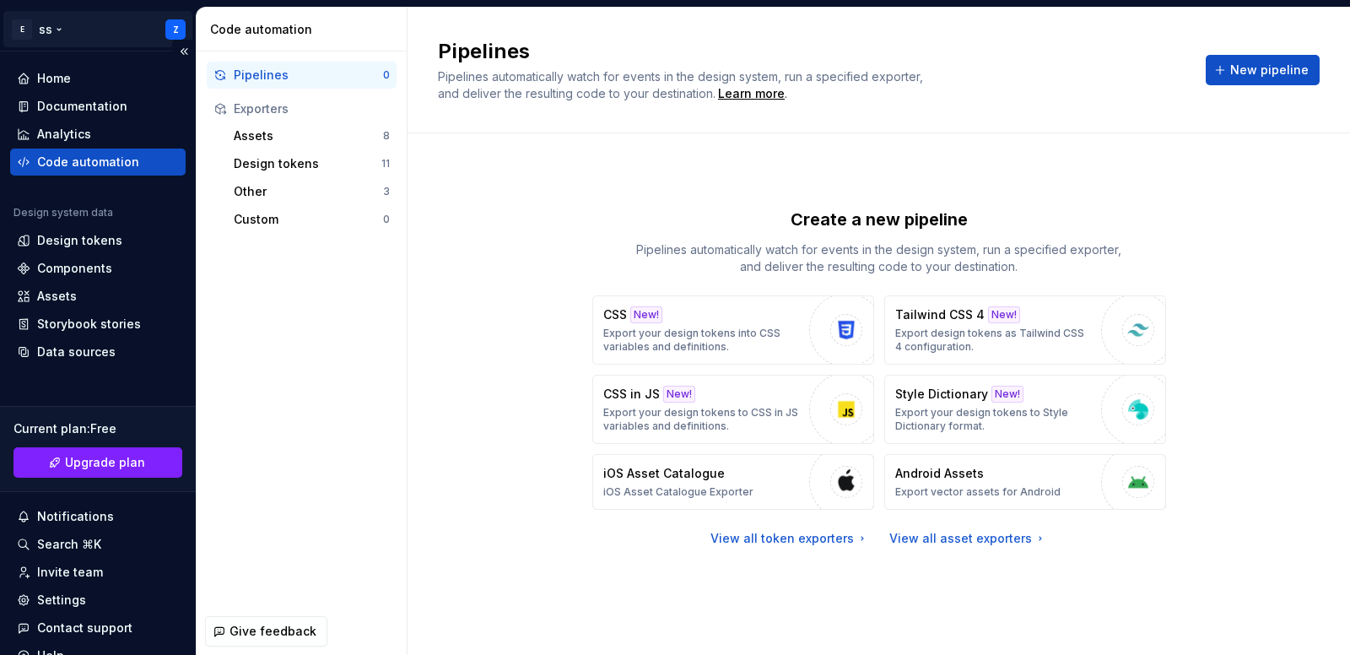
click at [17, 24] on html "E ss Z Home Documentation Analytics Code automation Design system data Design t…" at bounding box center [675, 327] width 1350 height 655
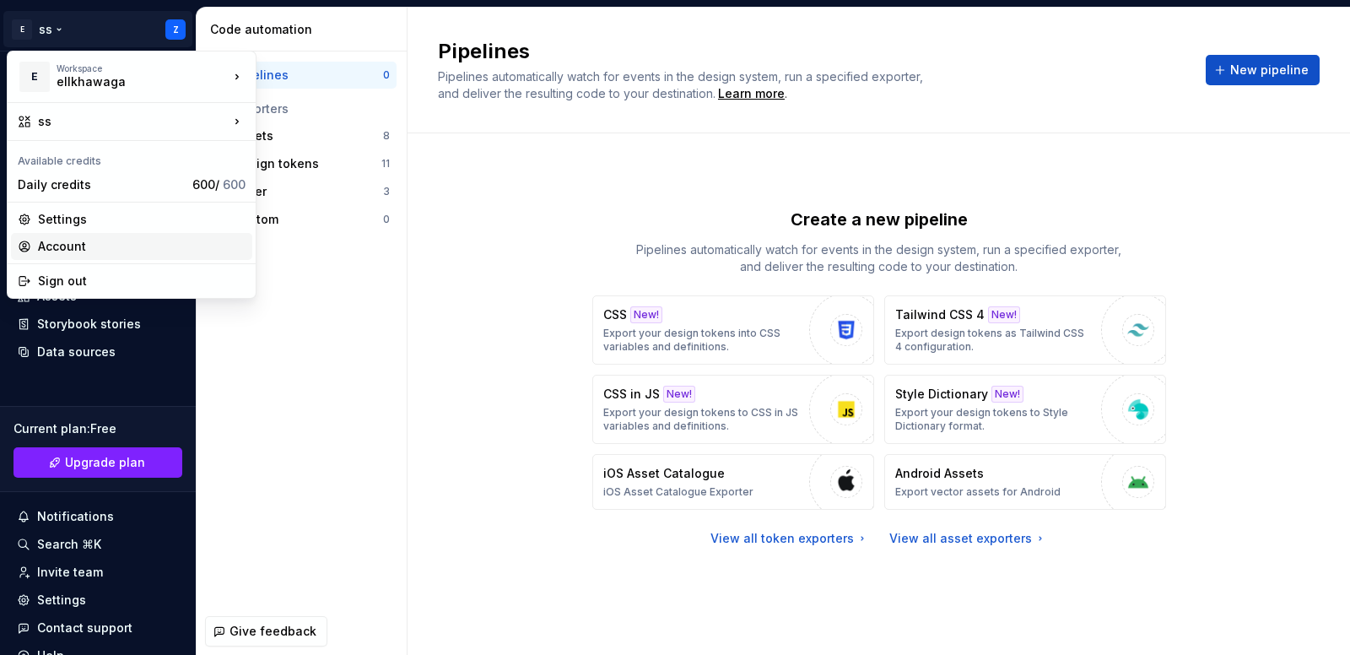
click at [77, 241] on div "Account" at bounding box center [142, 246] width 208 height 17
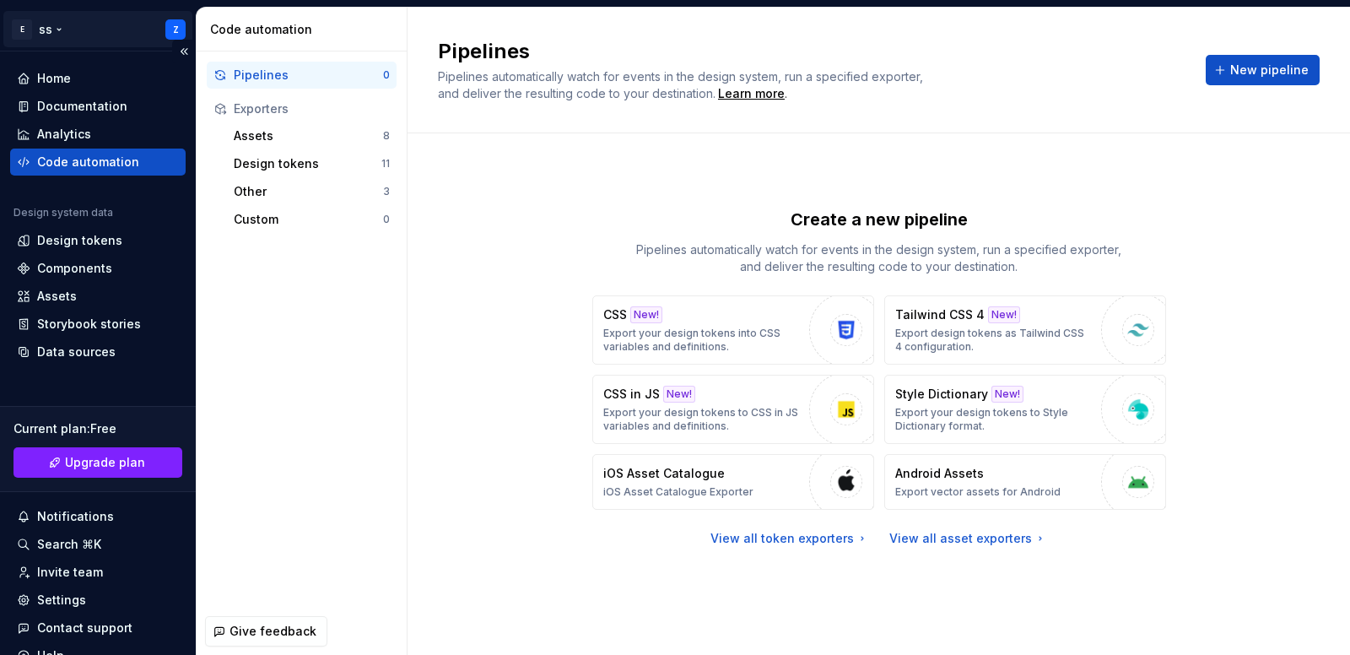
click at [29, 34] on html "E ss Z Home Documentation Analytics Code automation Design system data Design t…" at bounding box center [675, 327] width 1350 height 655
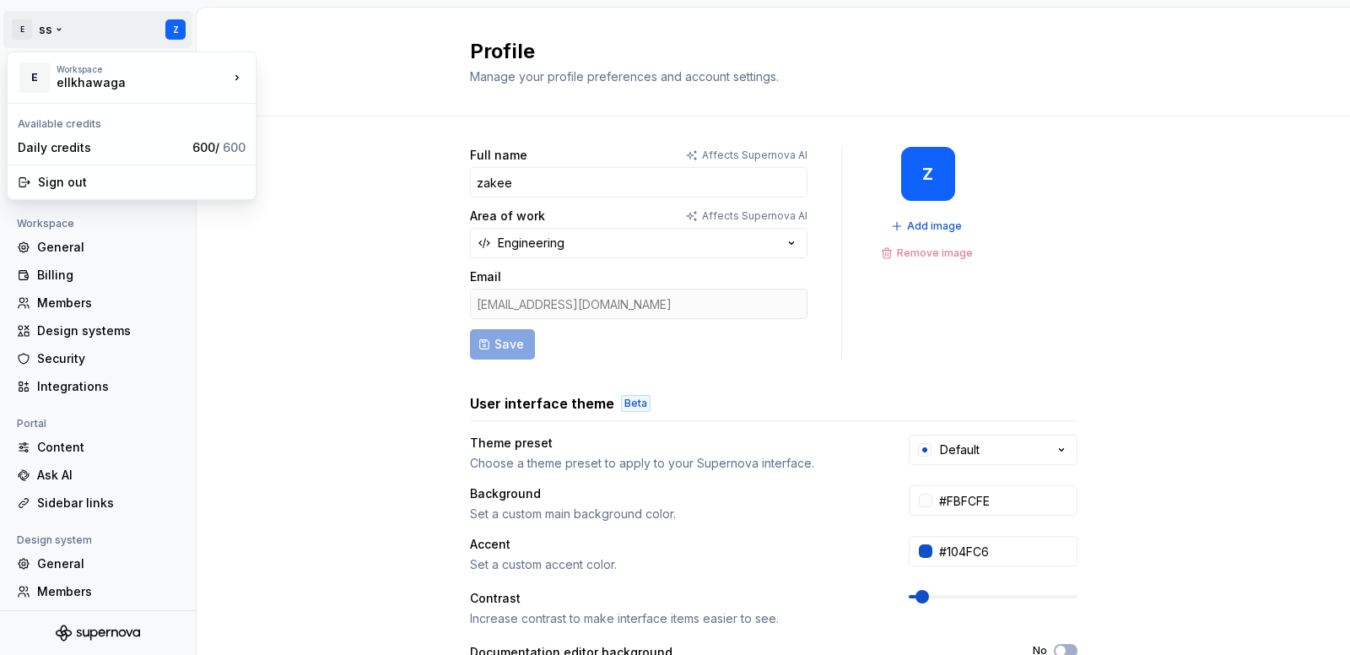
click at [29, 34] on html "E ss Z Back Account Profile Authentication Notifications Workspace General Bill…" at bounding box center [675, 327] width 1350 height 655
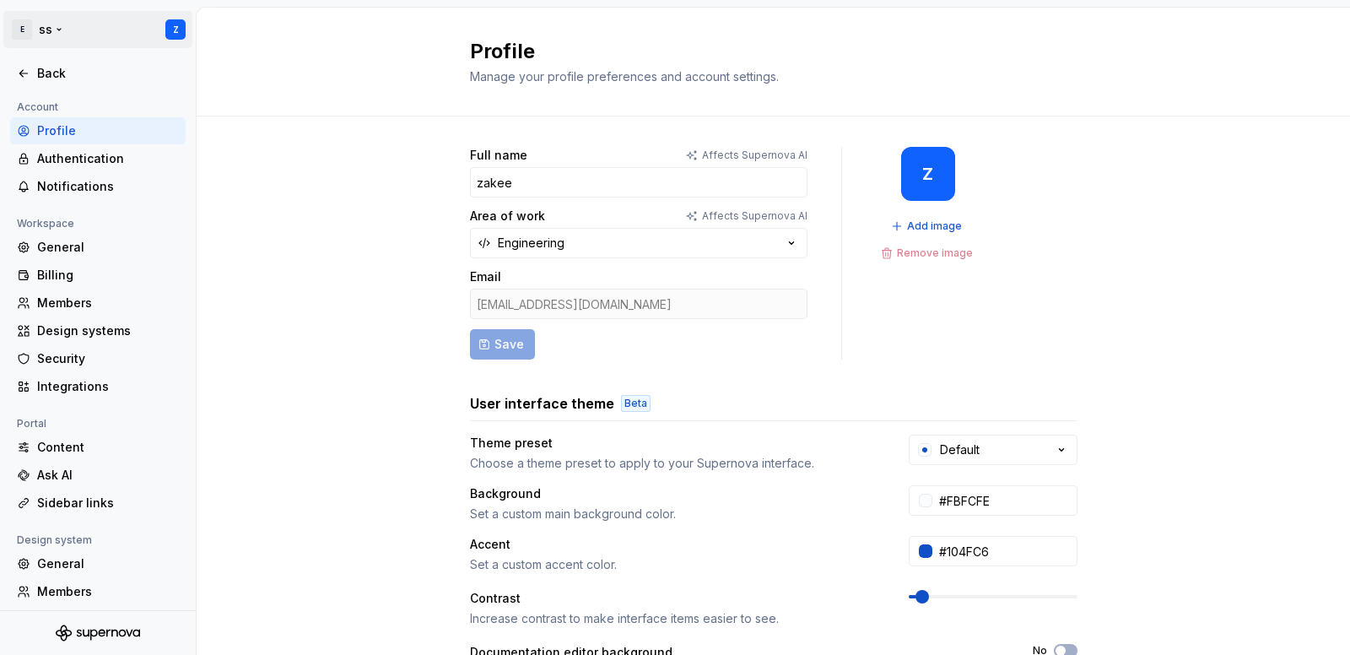
click at [22, 23] on html "E ss Z Back Account Profile Authentication Notifications Workspace General Bill…" at bounding box center [675, 327] width 1350 height 655
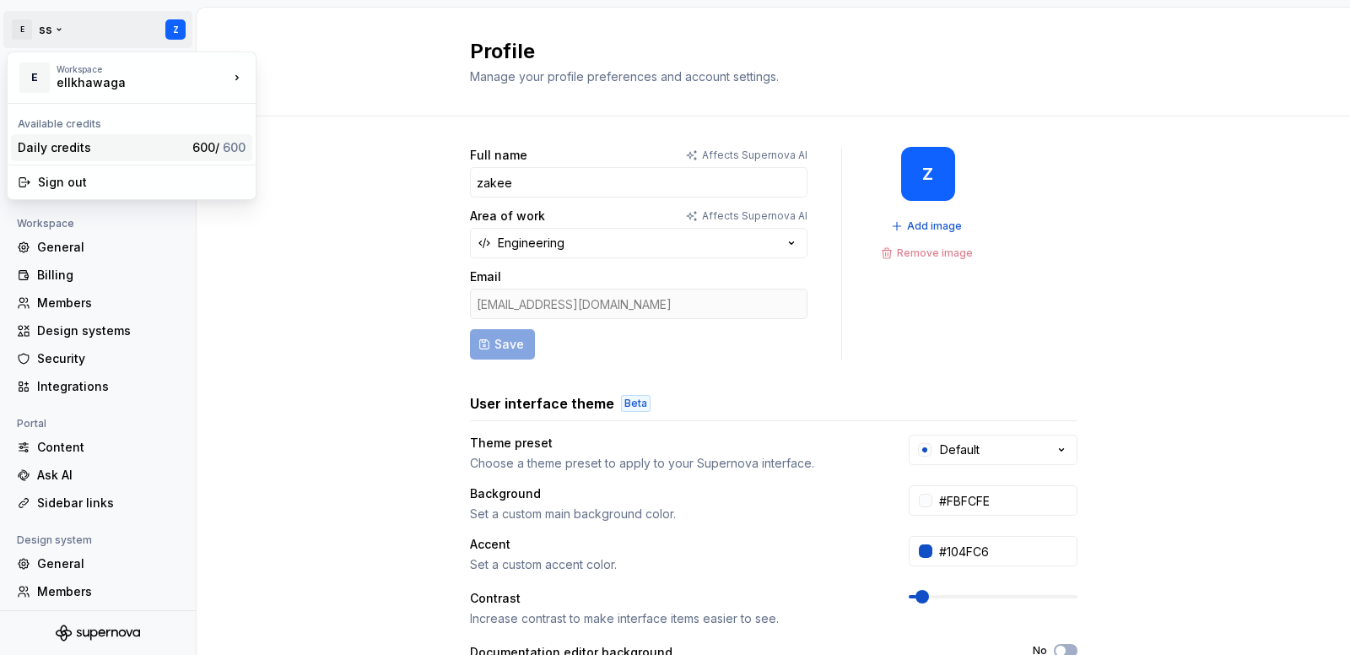
click at [118, 152] on div "Daily credits" at bounding box center [102, 147] width 168 height 17
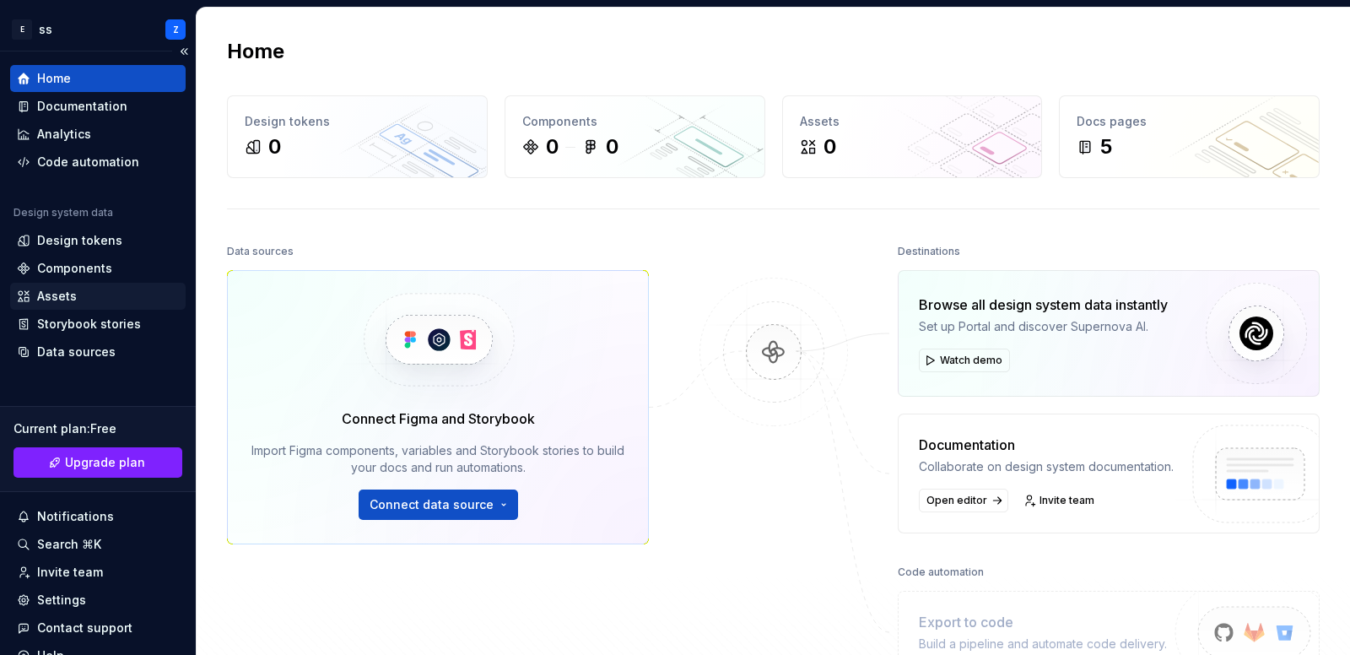
click at [92, 297] on div "Assets" at bounding box center [98, 296] width 162 height 17
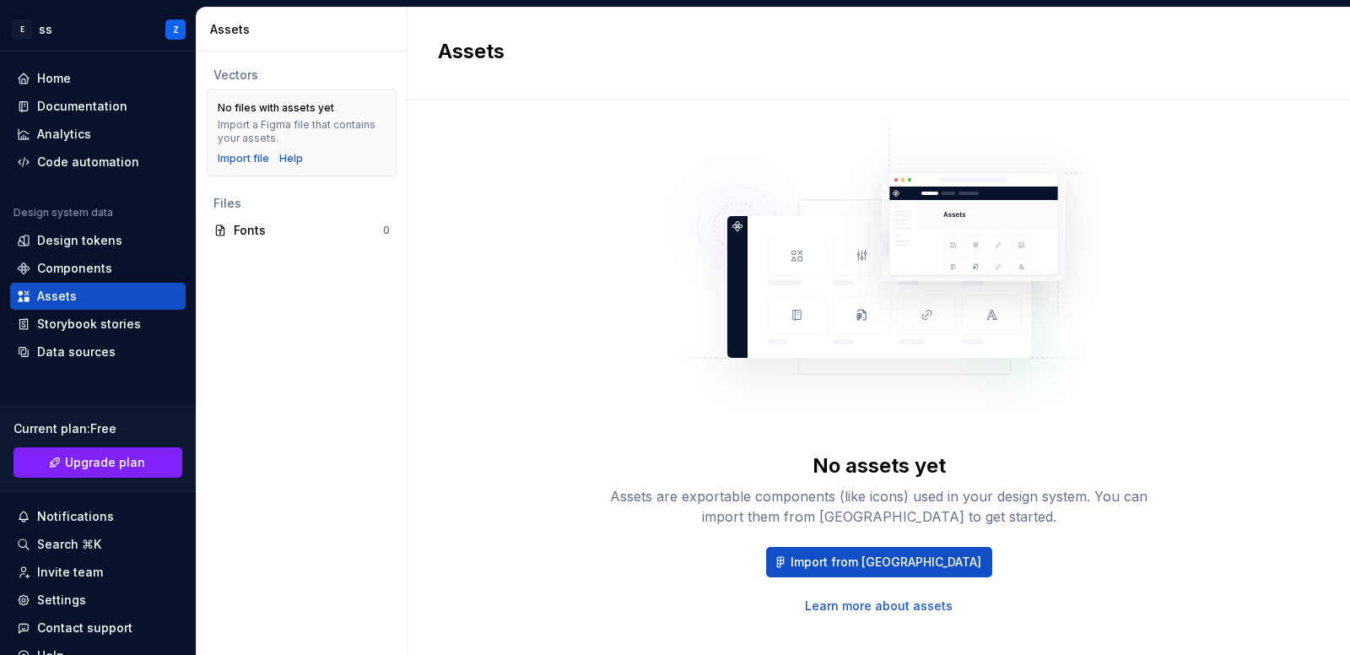
scroll to position [49, 0]
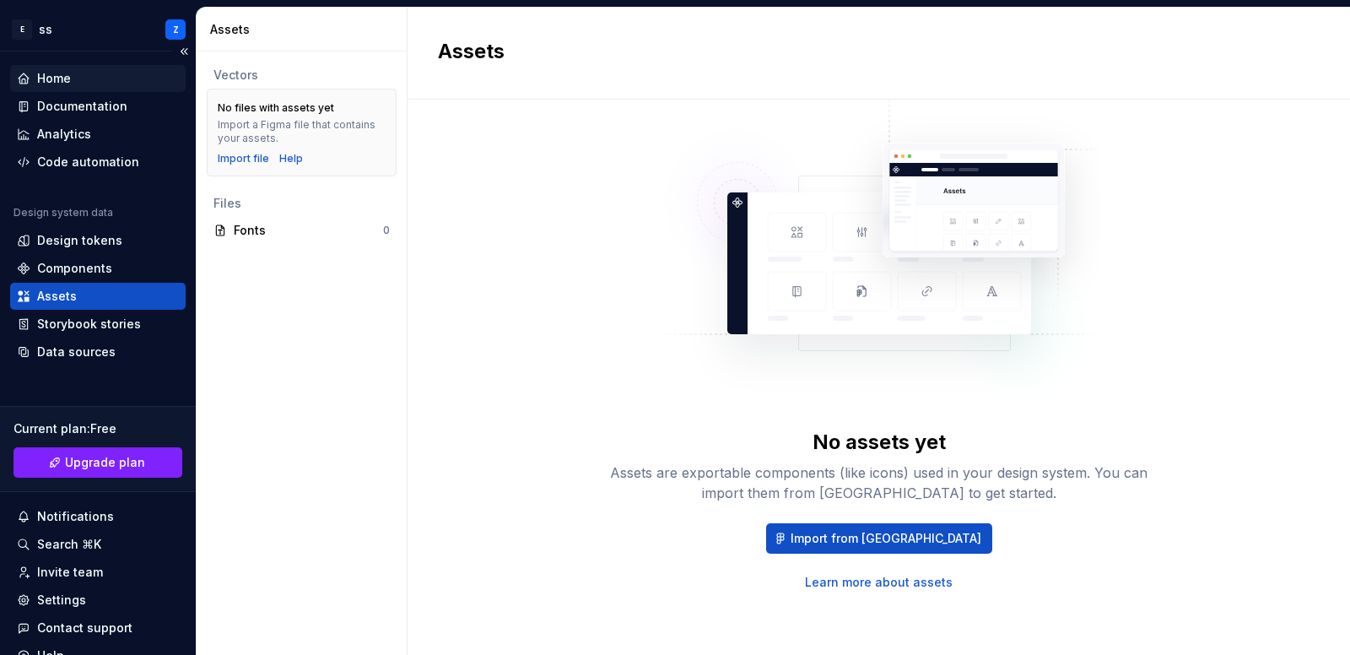
click at [69, 65] on div "Home" at bounding box center [98, 78] width 176 height 27
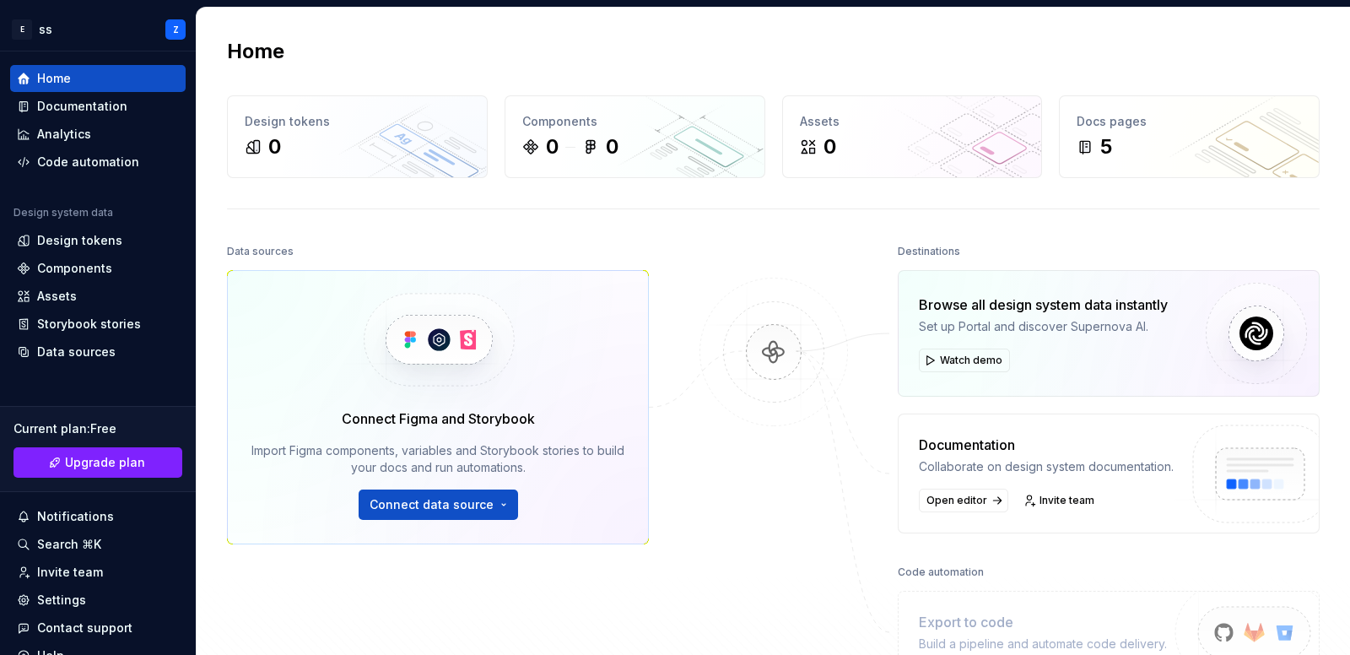
click at [930, 564] on div "Code automation" at bounding box center [941, 572] width 86 height 24
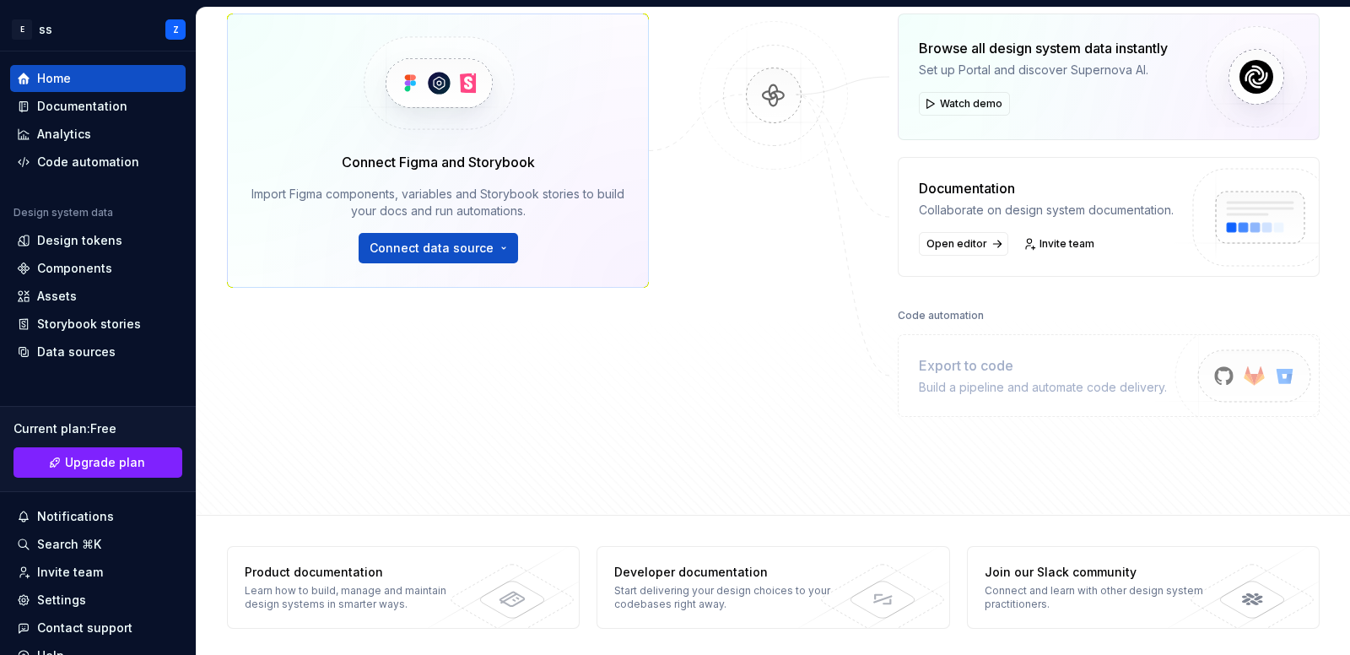
scroll to position [261, 0]
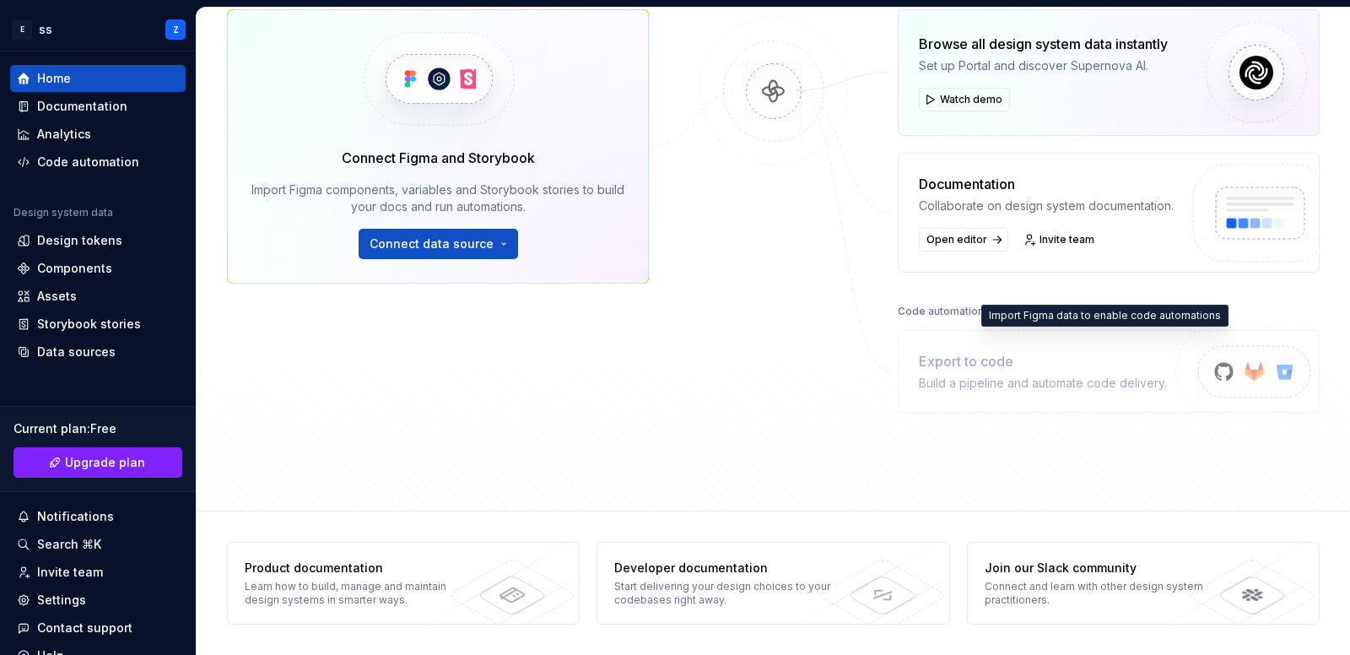
click at [958, 356] on div "Export to code" at bounding box center [1043, 361] width 248 height 20
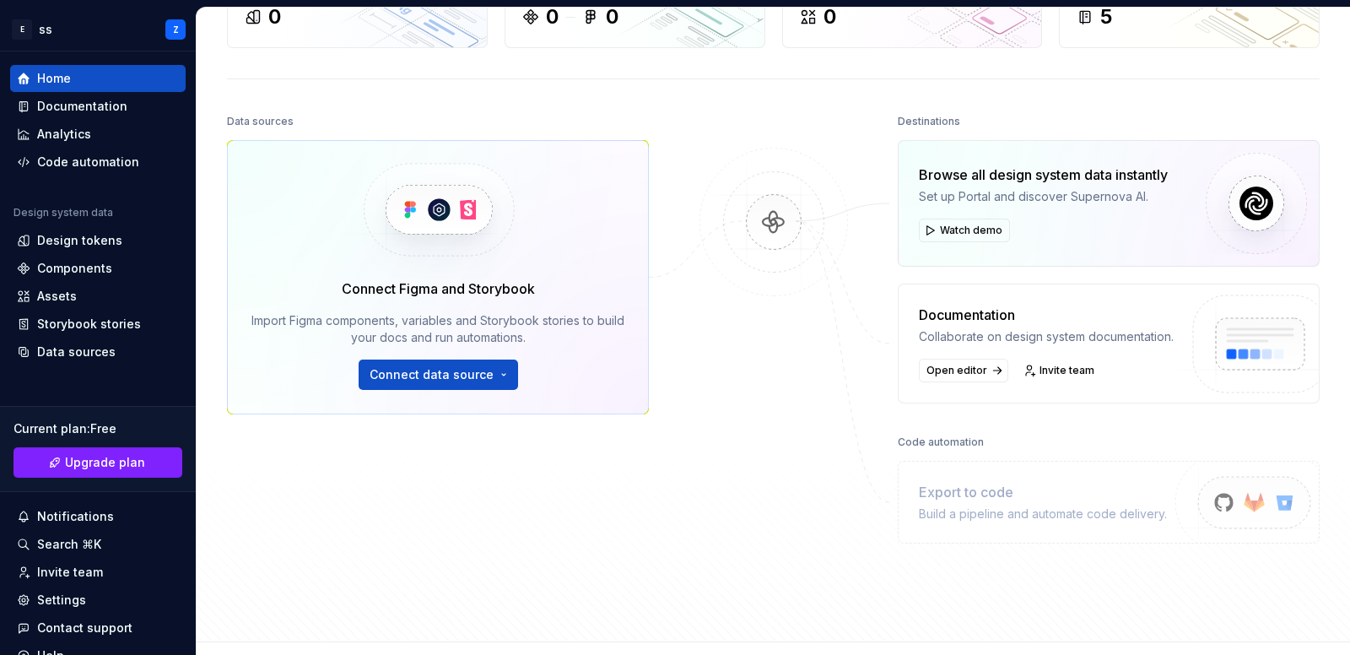
scroll to position [0, 0]
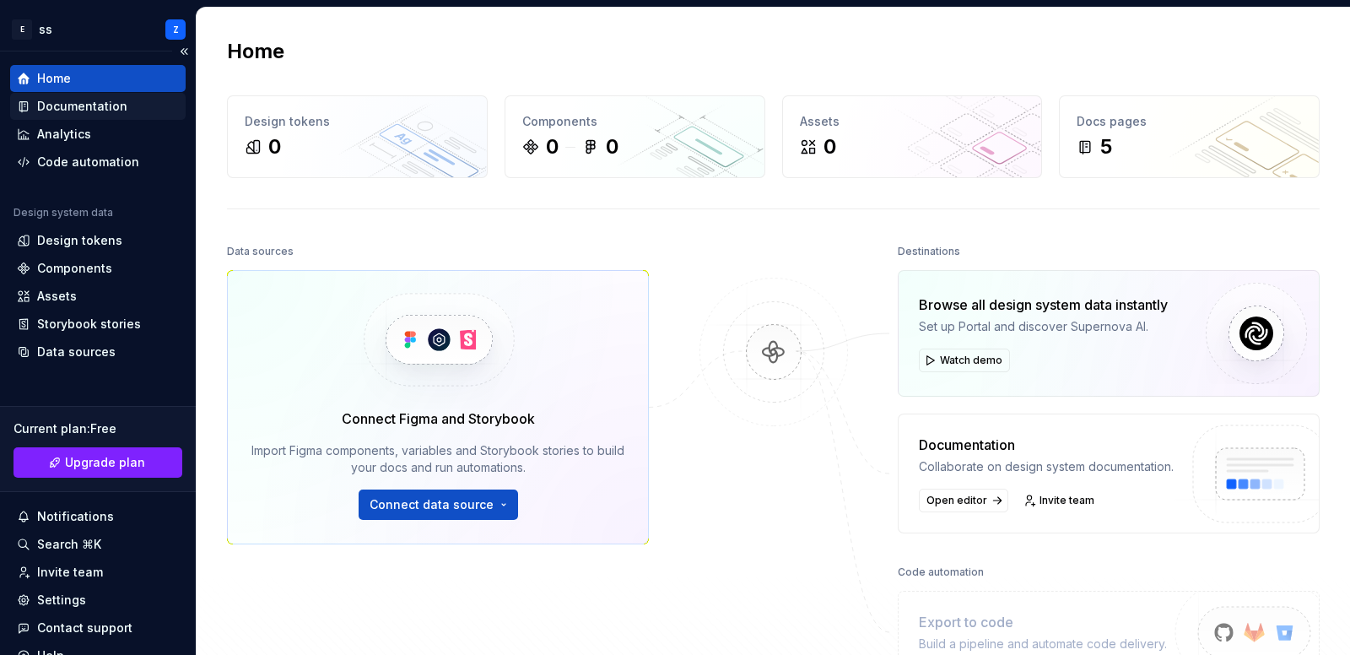
click at [116, 111] on div "Documentation" at bounding box center [82, 106] width 90 height 17
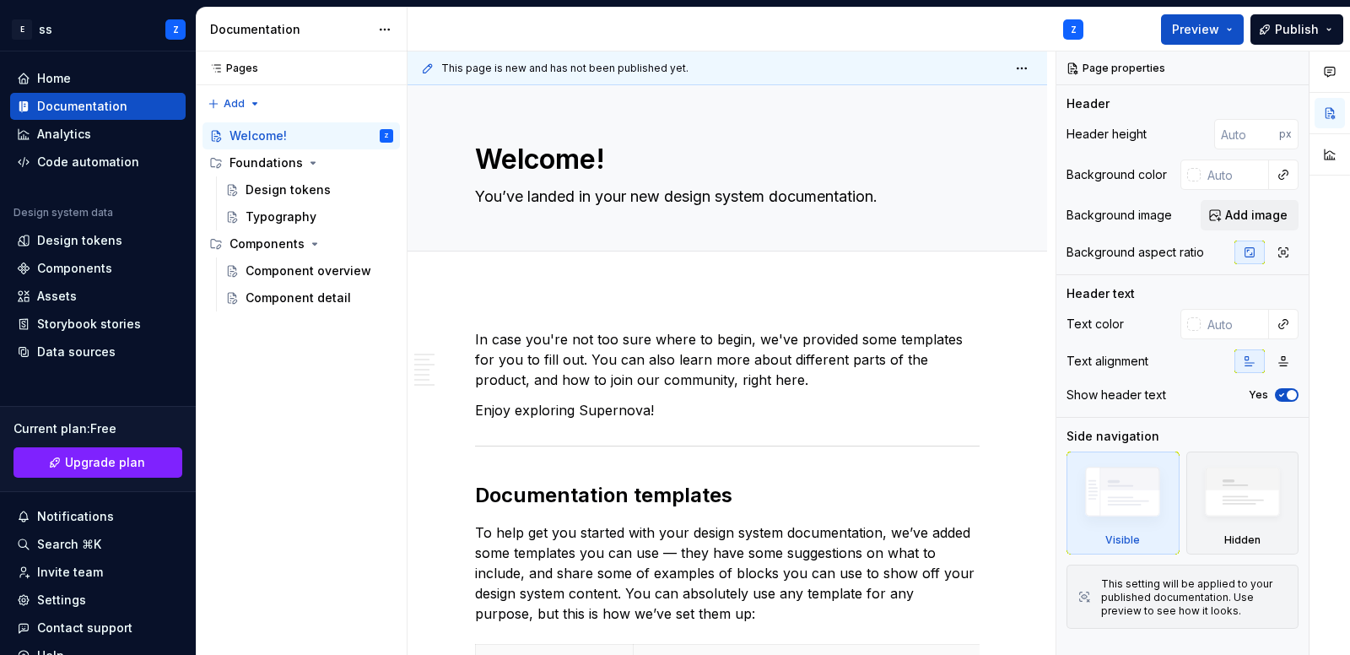
type textarea "*"
